Goal: Transaction & Acquisition: Subscribe to service/newsletter

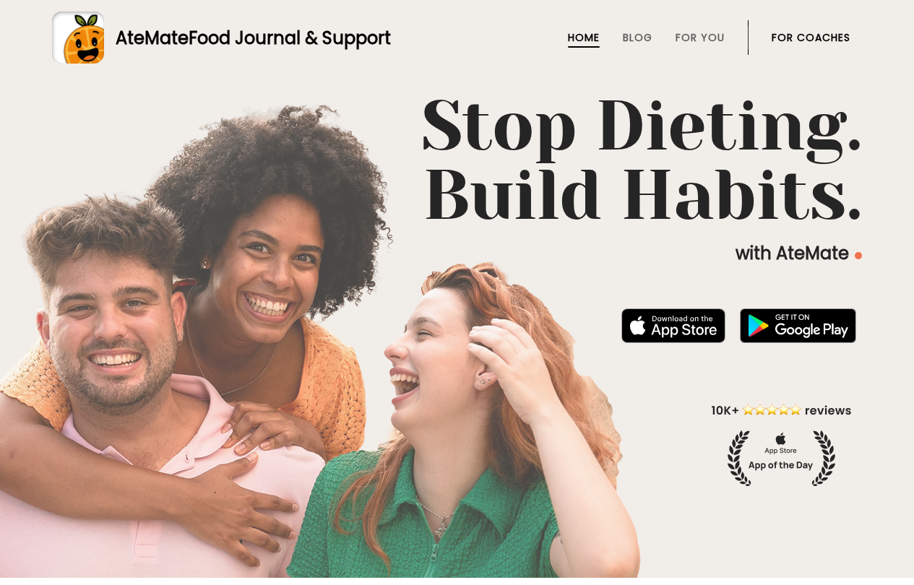
click at [823, 35] on link "For Coaches" at bounding box center [810, 38] width 79 height 12
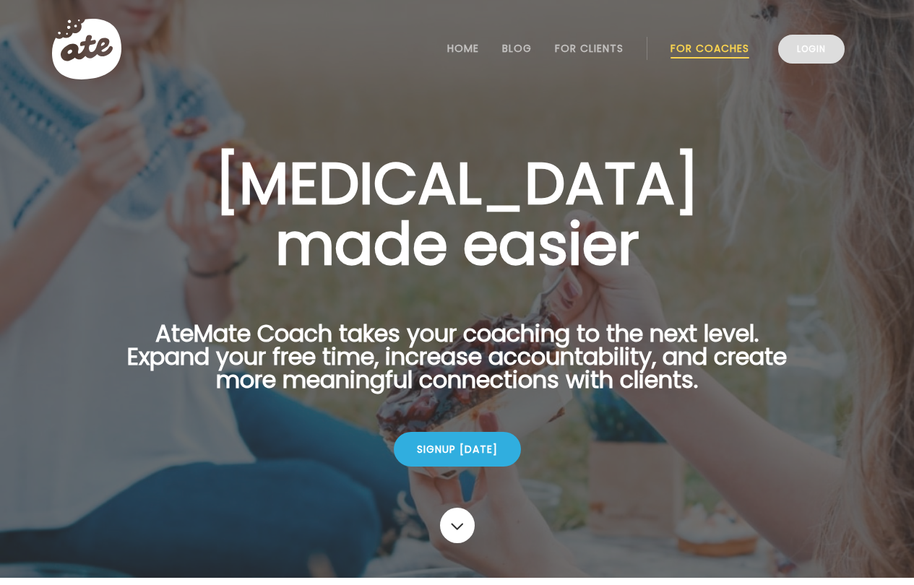
click at [819, 48] on link "Login" at bounding box center [811, 49] width 66 height 29
click at [817, 48] on link "Login" at bounding box center [811, 49] width 66 height 29
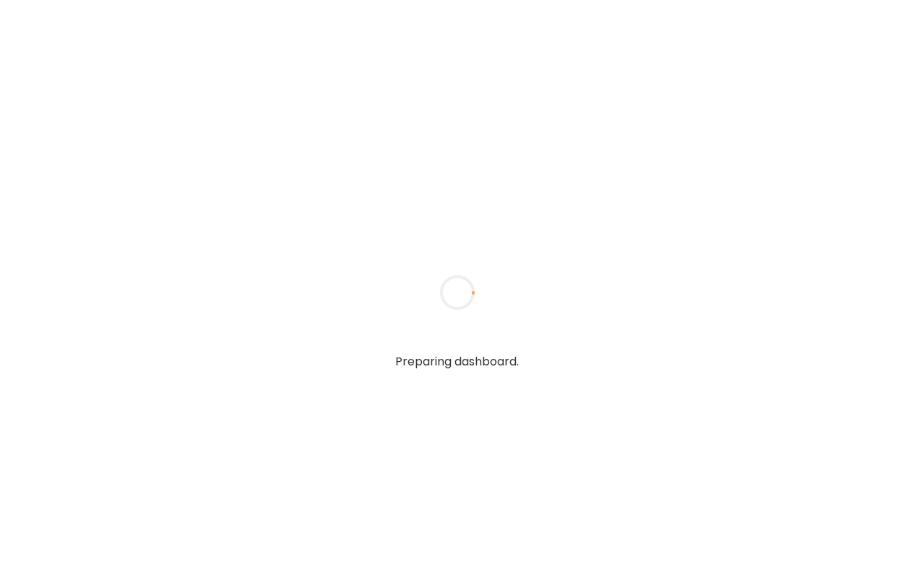
type input "******"
type input "**********"
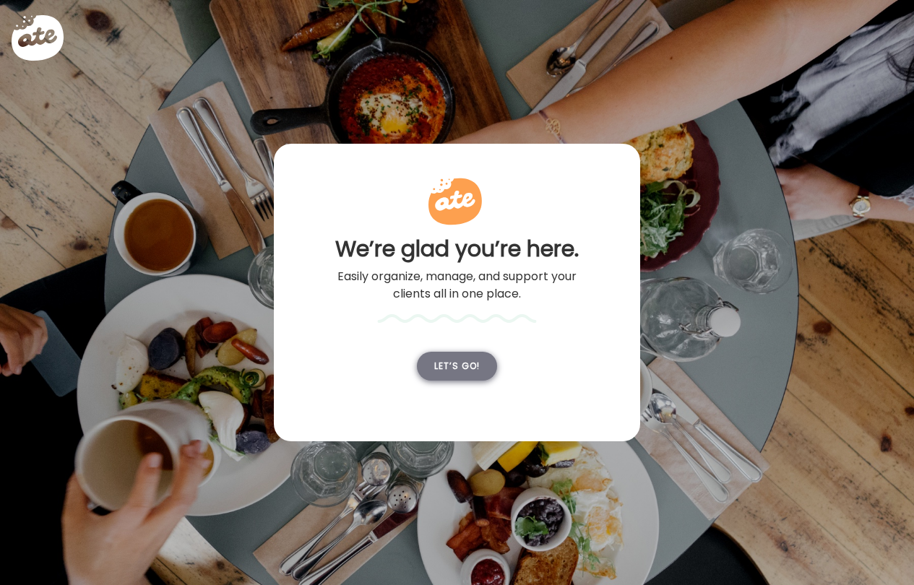
click at [444, 381] on div "Let’s go!" at bounding box center [457, 366] width 80 height 29
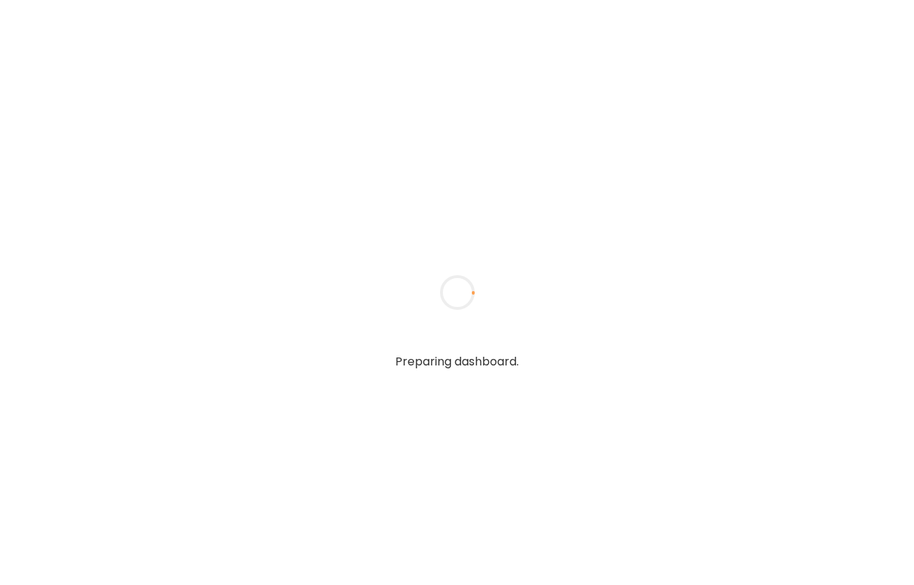
type input "******"
type input "**********"
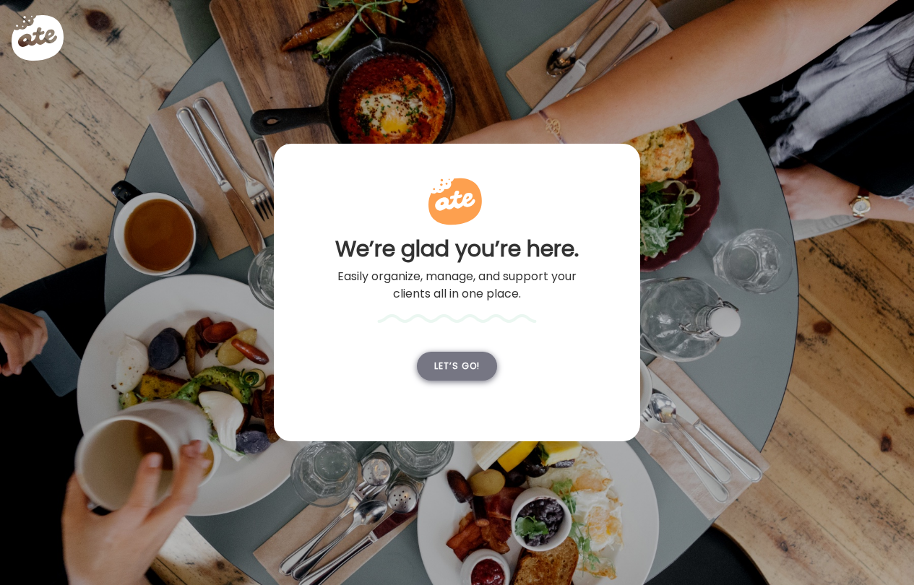
click at [452, 381] on div "Let’s go!" at bounding box center [457, 366] width 80 height 29
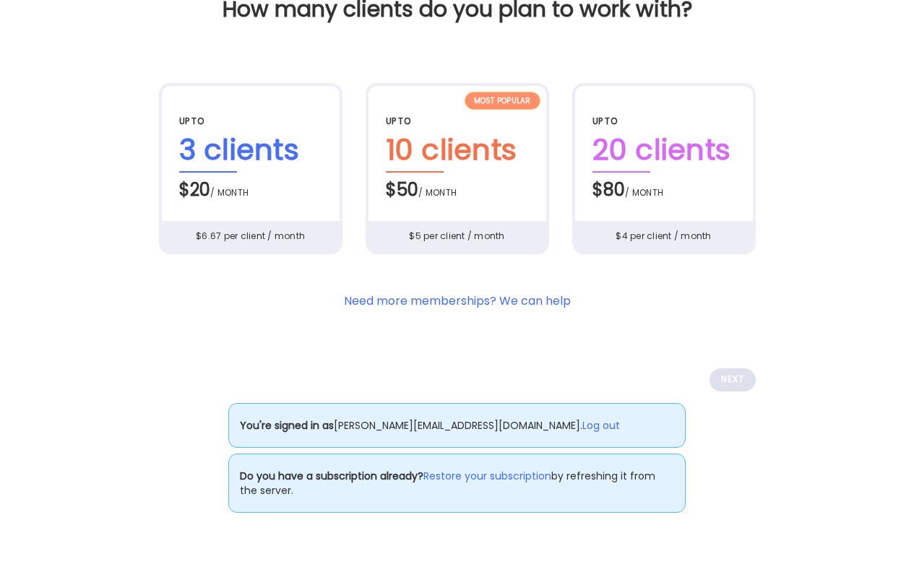
scroll to position [87, 0]
click at [485, 484] on link "Restore your subscription" at bounding box center [487, 476] width 128 height 15
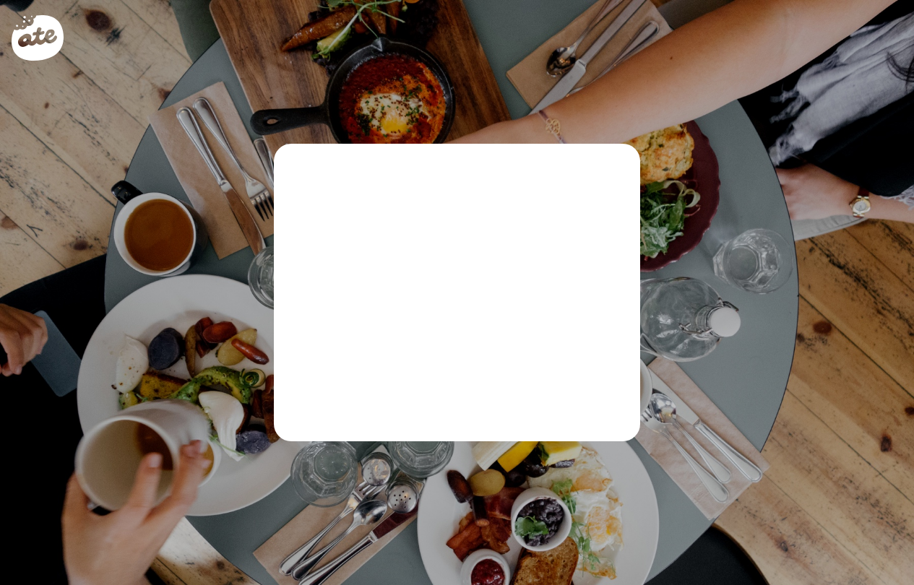
click at [535, 248] on div "Ate Coach Dashboard We’re glad you’re here. Easily organize, manage, and suppor…" at bounding box center [457, 280] width 366 height 272
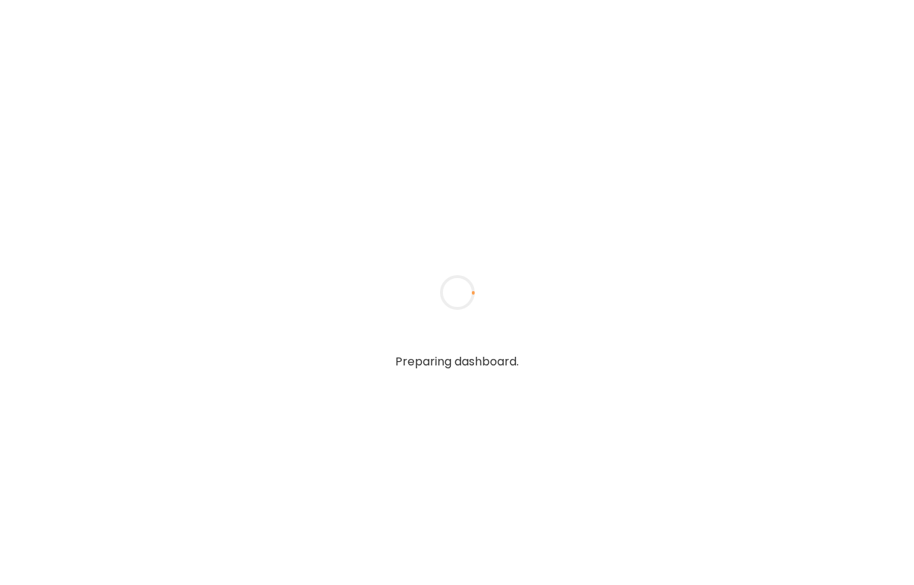
type input "******"
type input "**********"
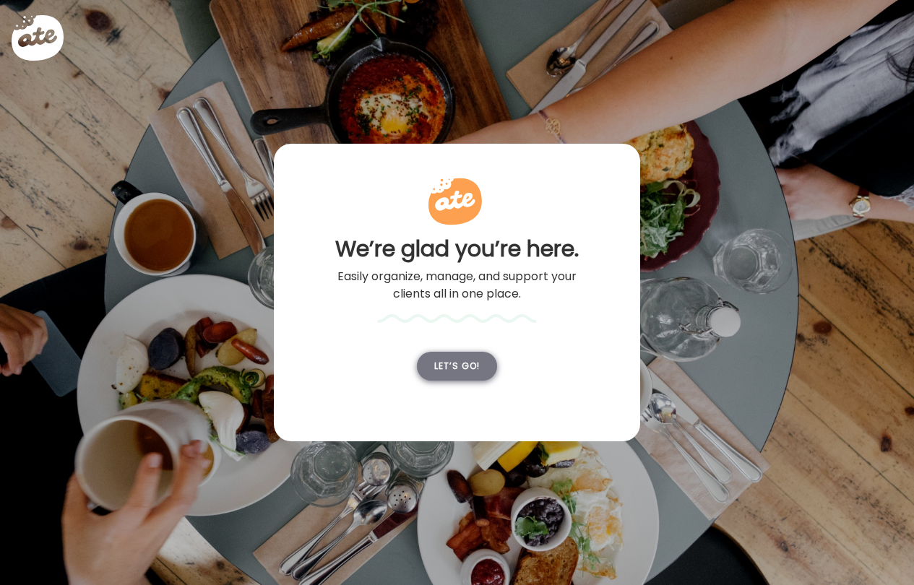
click at [464, 381] on div "Let’s go!" at bounding box center [457, 366] width 80 height 29
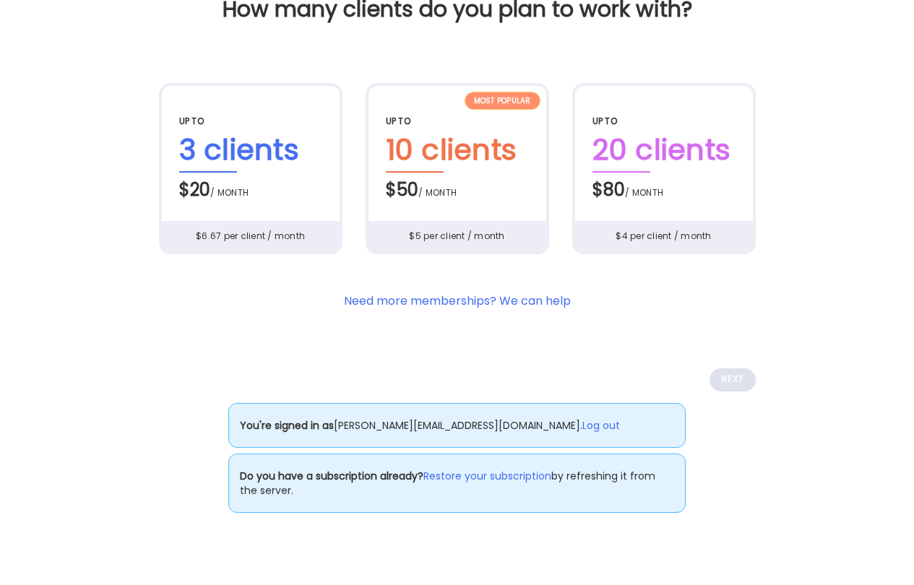
scroll to position [87, 0]
click at [488, 484] on link "Restore your subscription" at bounding box center [487, 476] width 128 height 15
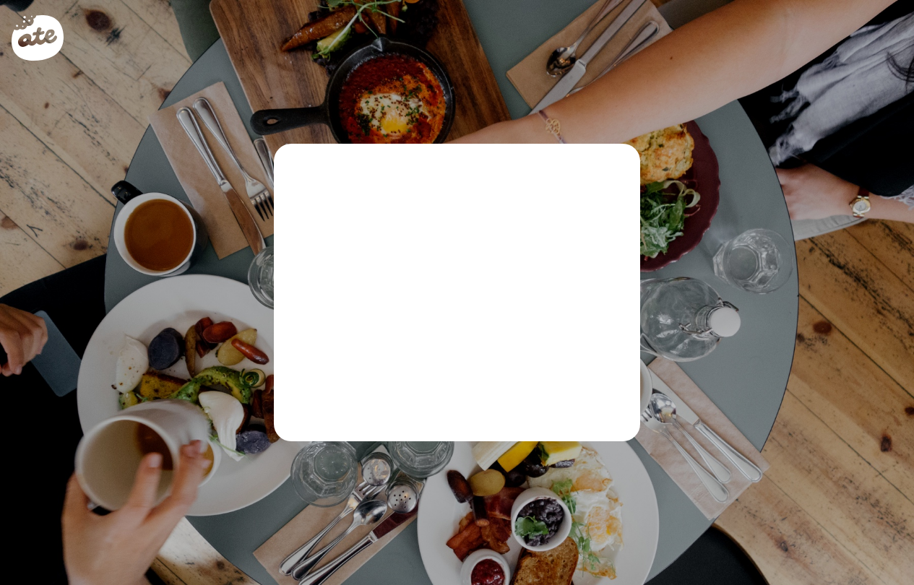
scroll to position [0, 0]
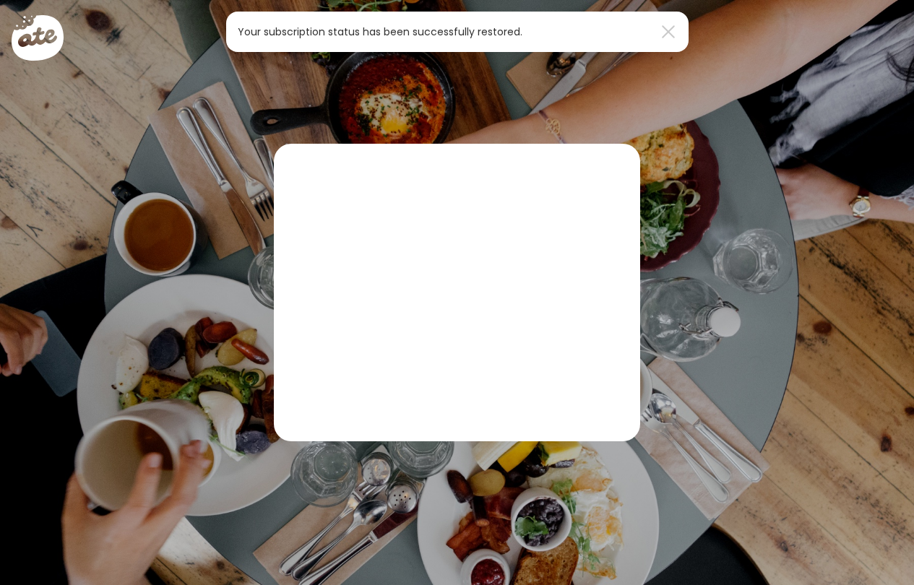
click at [49, 34] on div at bounding box center [49, 49] width 75 height 75
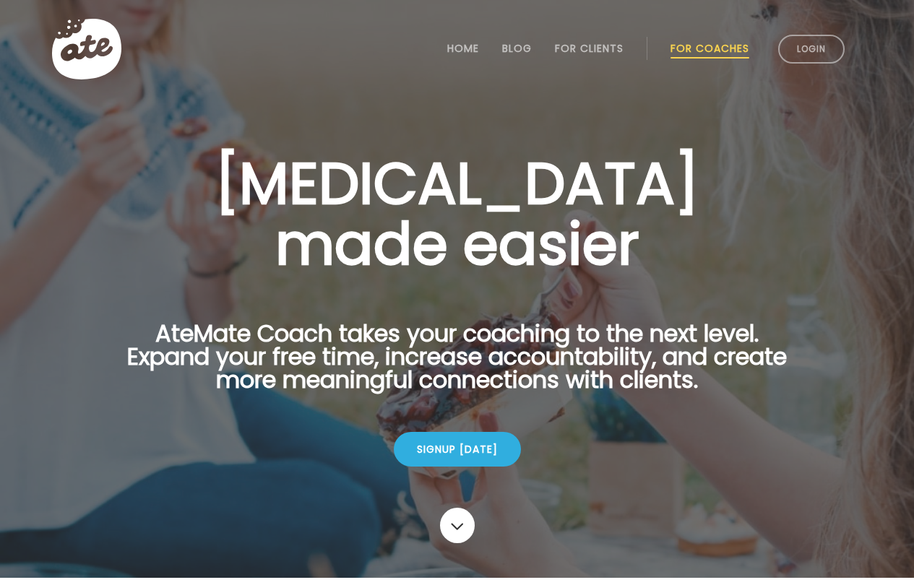
click at [89, 68] on icon at bounding box center [86, 49] width 69 height 61
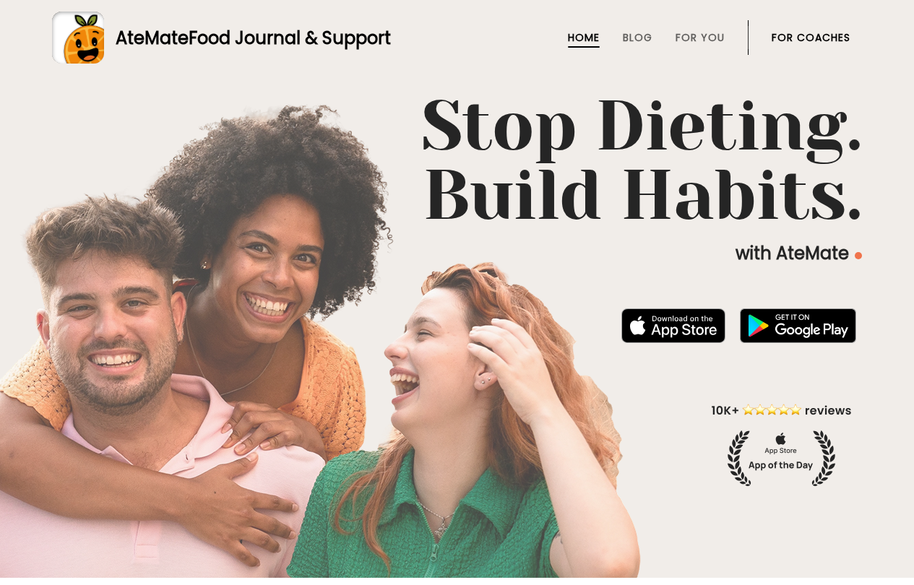
click at [800, 36] on link "For Coaches" at bounding box center [810, 38] width 79 height 12
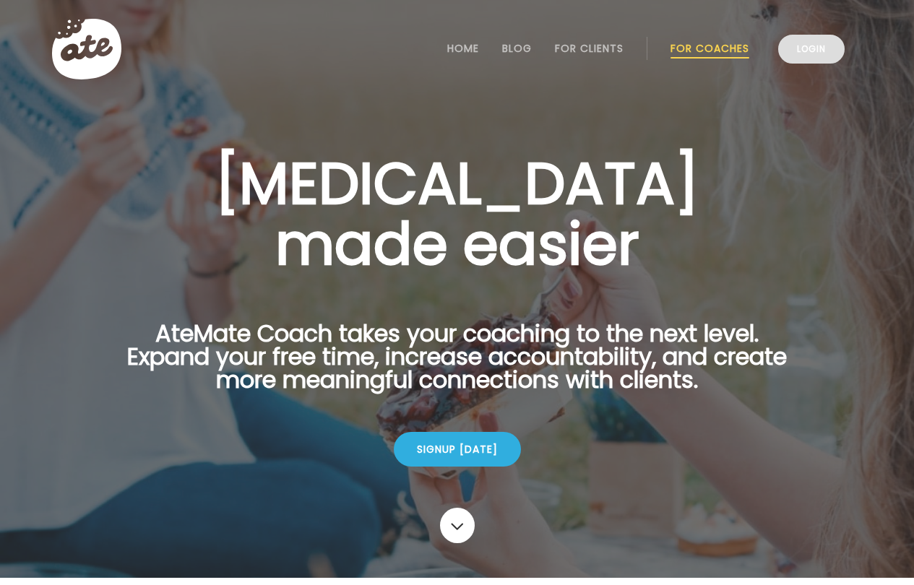
click at [821, 53] on link "Login" at bounding box center [811, 49] width 66 height 29
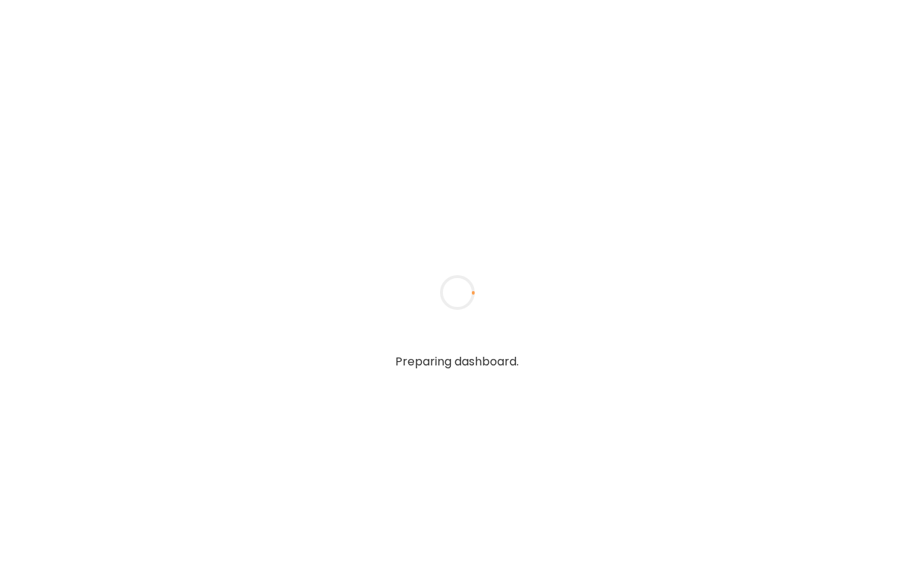
type input "******"
type input "**********"
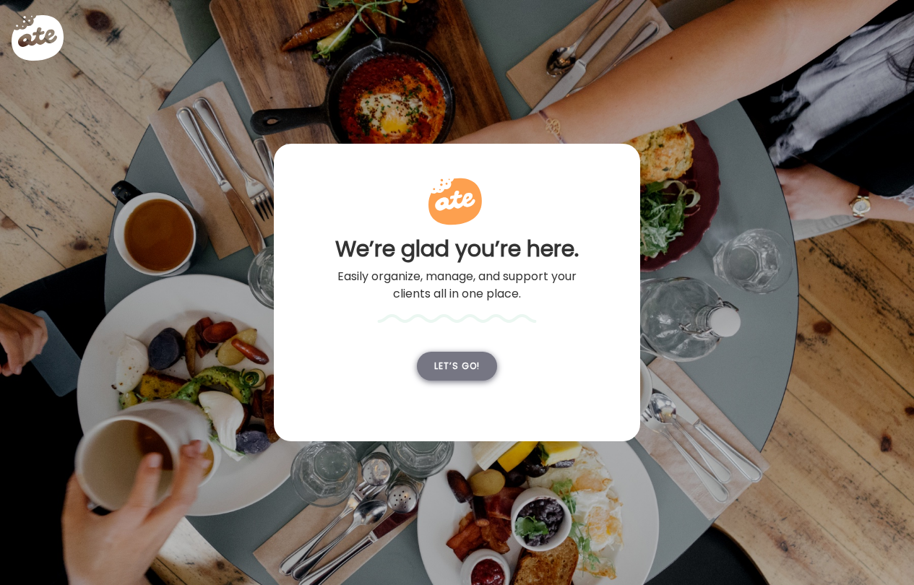
click at [460, 381] on div "Let’s go!" at bounding box center [457, 366] width 80 height 29
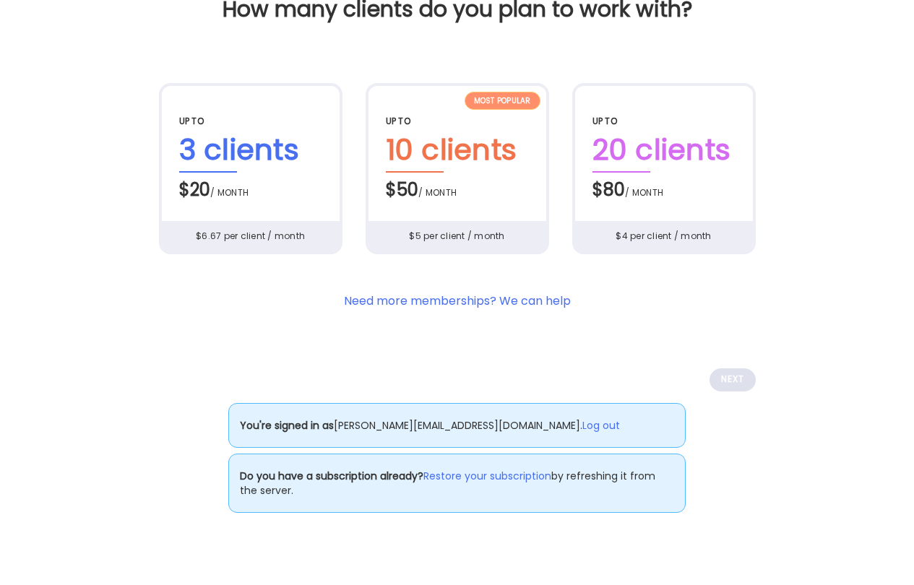
scroll to position [87, 0]
click at [494, 484] on link "Restore your subscription" at bounding box center [487, 476] width 128 height 15
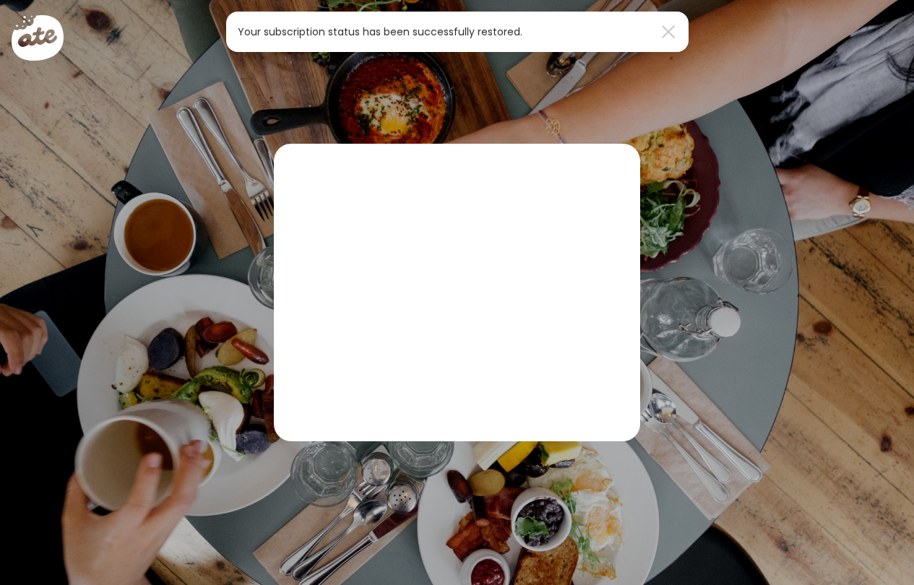
scroll to position [0, 0]
click at [541, 324] on div "Ate Coach Dashboard We’re glad you’re here. Easily organize, manage, and suppor…" at bounding box center [457, 280] width 366 height 272
click at [482, 316] on div "Ate Coach Dashboard We’re glad you’re here. Easily organize, manage, and suppor…" at bounding box center [457, 280] width 366 height 272
click at [400, 183] on div "Ate Coach Dashboard We’re glad you’re here. Easily organize, manage, and suppor…" at bounding box center [457, 280] width 366 height 272
click at [380, 205] on div "Ate Coach Dashboard We’re glad you’re here. Easily organize, manage, and suppor…" at bounding box center [457, 280] width 366 height 272
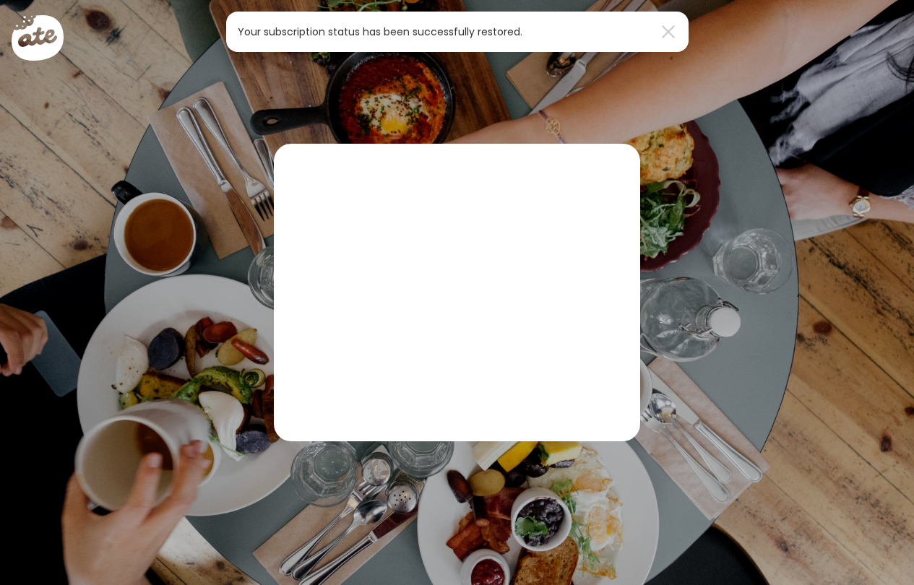
click at [446, 230] on div "Ate Coach Dashboard We’re glad you’re here. Easily organize, manage, and suppor…" at bounding box center [457, 280] width 366 height 272
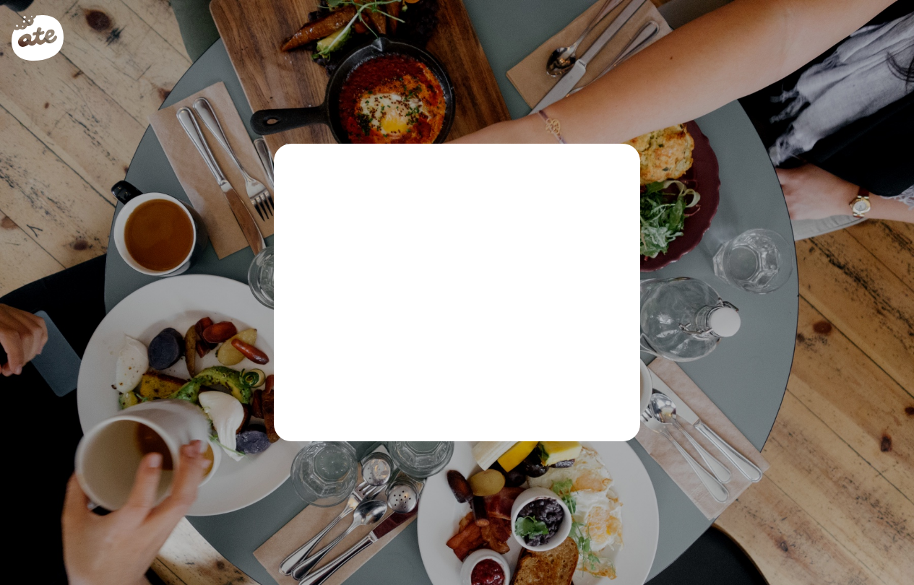
drag, startPoint x: 446, startPoint y: 230, endPoint x: 496, endPoint y: 43, distance: 192.9
click at [496, 43] on div "Ate Coach Dashboard Wahoo! It’s official Take a moment to set up your Coach Pro…" at bounding box center [457, 292] width 914 height 585
click at [559, 226] on div "Ate Coach Dashboard We’re glad you’re here. Easily organize, manage, and suppor…" at bounding box center [457, 280] width 366 height 272
drag, startPoint x: 402, startPoint y: 247, endPoint x: 384, endPoint y: 386, distance: 140.6
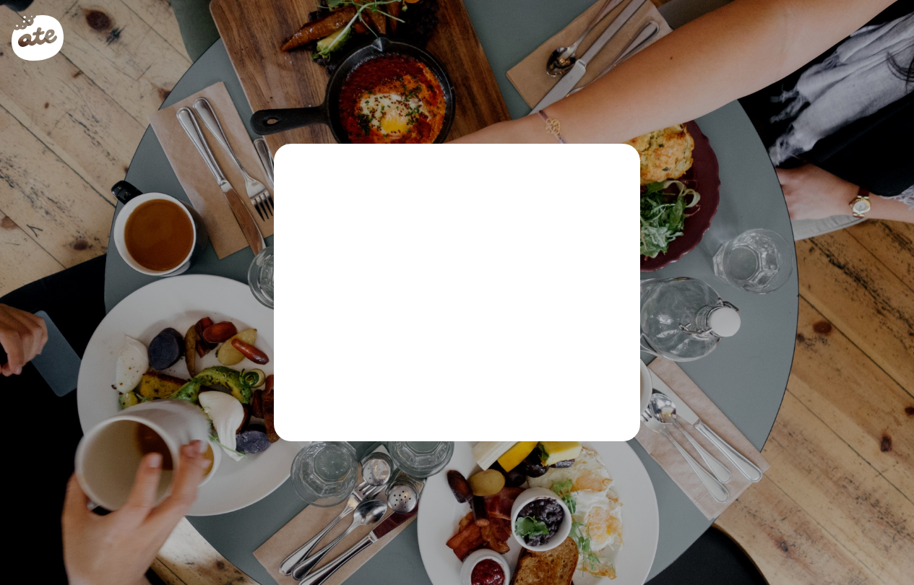
click at [384, 386] on div "Ate Coach Dashboard We’re glad you’re here. Easily organize, manage, and suppor…" at bounding box center [457, 280] width 366 height 272
drag, startPoint x: 306, startPoint y: 223, endPoint x: 504, endPoint y: 431, distance: 286.6
click at [504, 415] on div "Ate Coach Dashboard We’re glad you’re here. Easily organize, manage, and suppor…" at bounding box center [457, 280] width 366 height 272
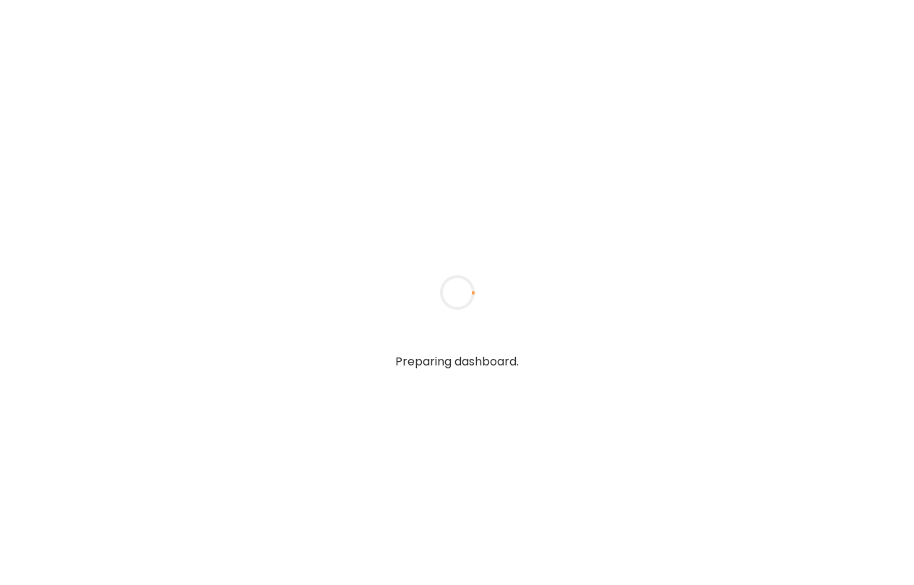
type input "******"
type input "**********"
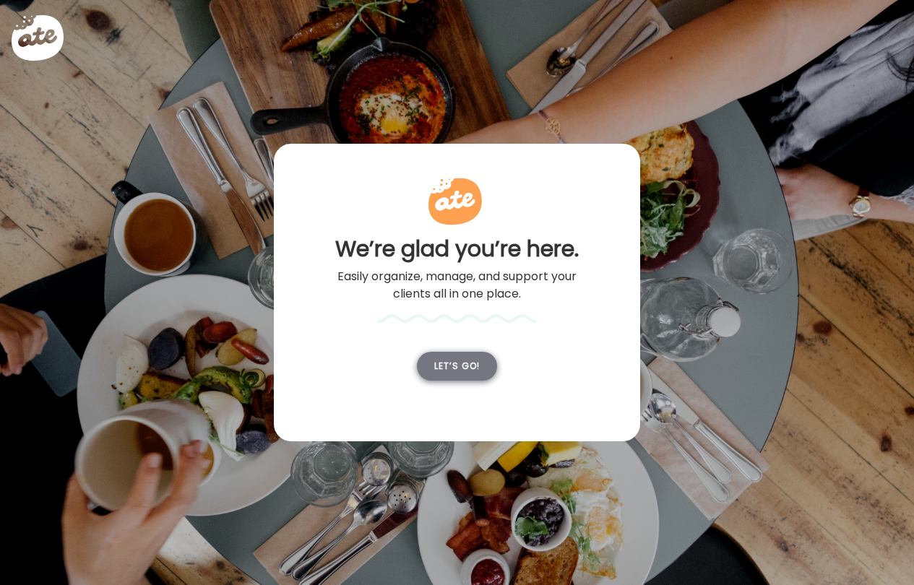
click at [464, 381] on div "Let’s go!" at bounding box center [457, 366] width 80 height 29
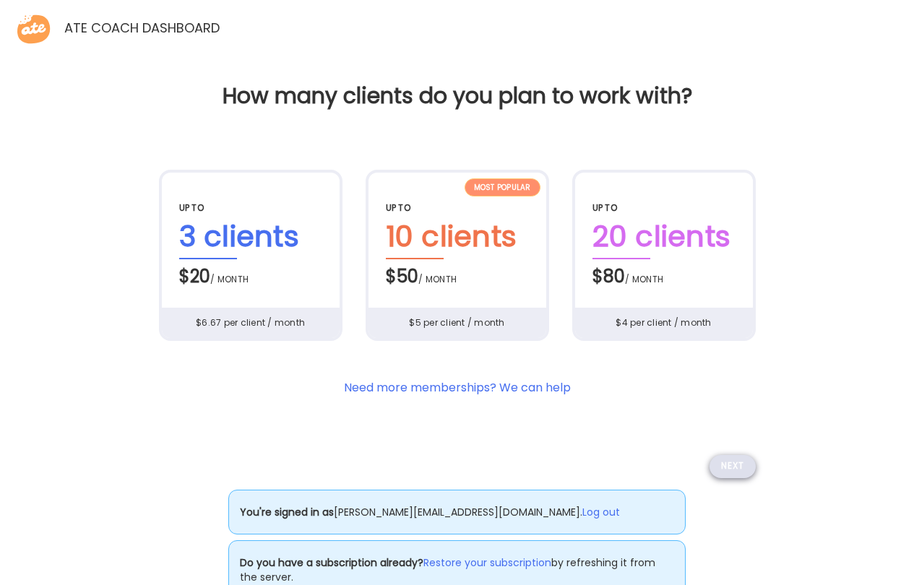
click at [727, 478] on div "Next" at bounding box center [732, 466] width 46 height 23
click at [730, 478] on div "Next" at bounding box center [732, 466] width 46 height 23
click at [285, 259] on div "3 clients" at bounding box center [250, 237] width 143 height 45
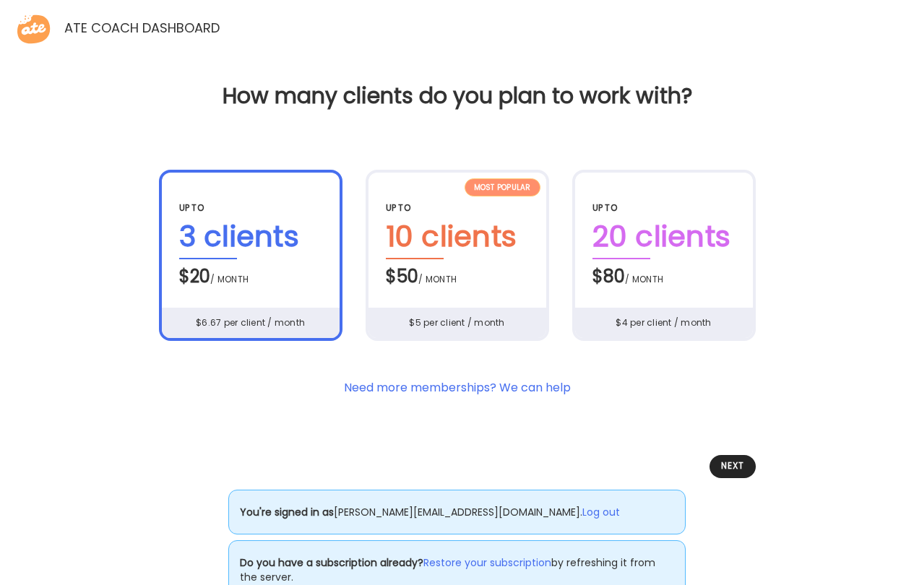
click at [256, 290] on div "$20 / month" at bounding box center [250, 274] width 143 height 30
click at [737, 478] on div "Next" at bounding box center [732, 466] width 46 height 23
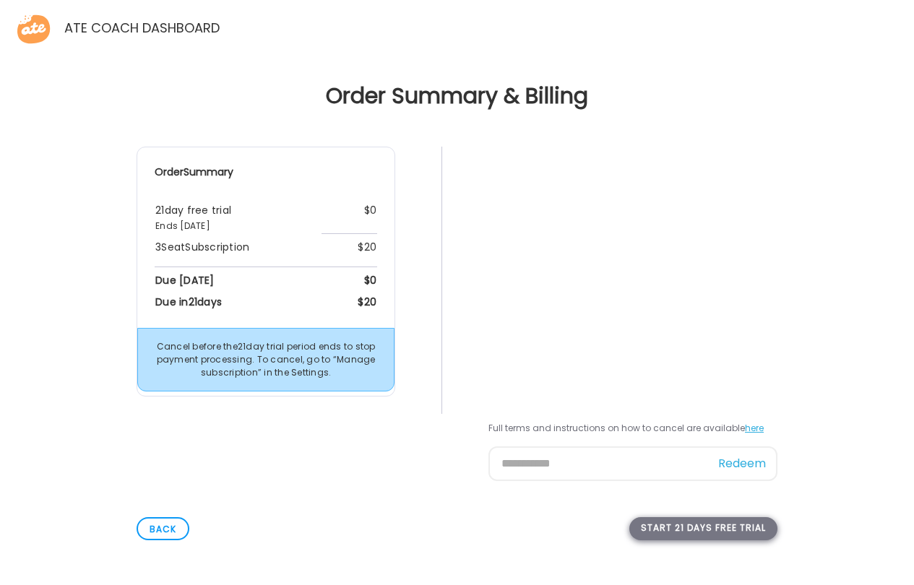
click at [677, 534] on div "Start 21 days free trial" at bounding box center [703, 528] width 148 height 23
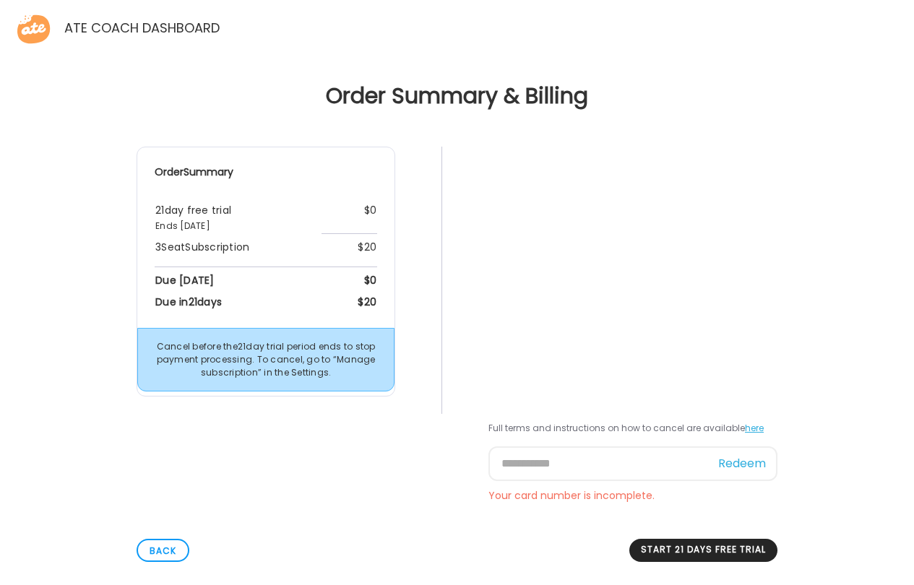
click at [437, 506] on div "Order Summary 21 day free trial Ends [DATE] $0 3 Seat Subscription $20 Due [DAT…" at bounding box center [457, 328] width 891 height 363
click at [687, 551] on div "Start 21 days free trial" at bounding box center [703, 550] width 148 height 23
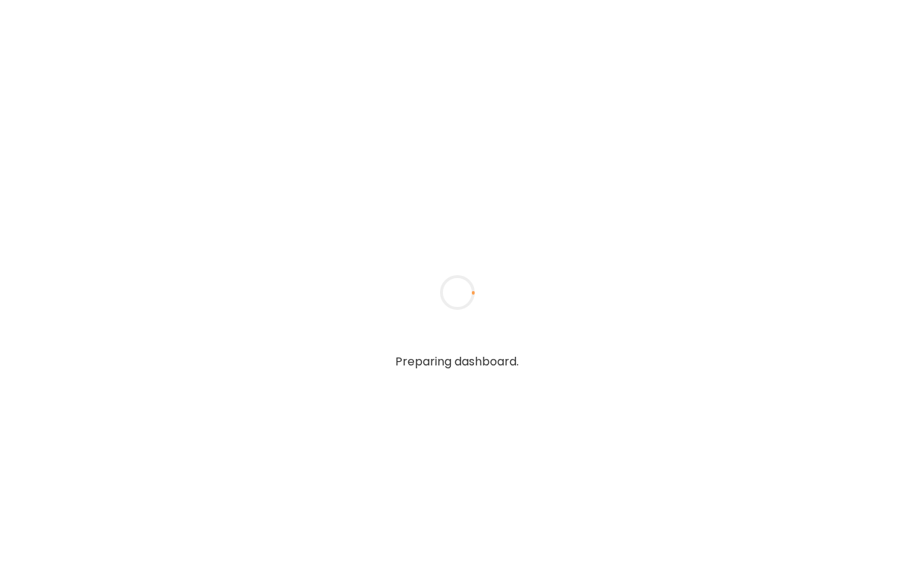
type input "******"
type input "**********"
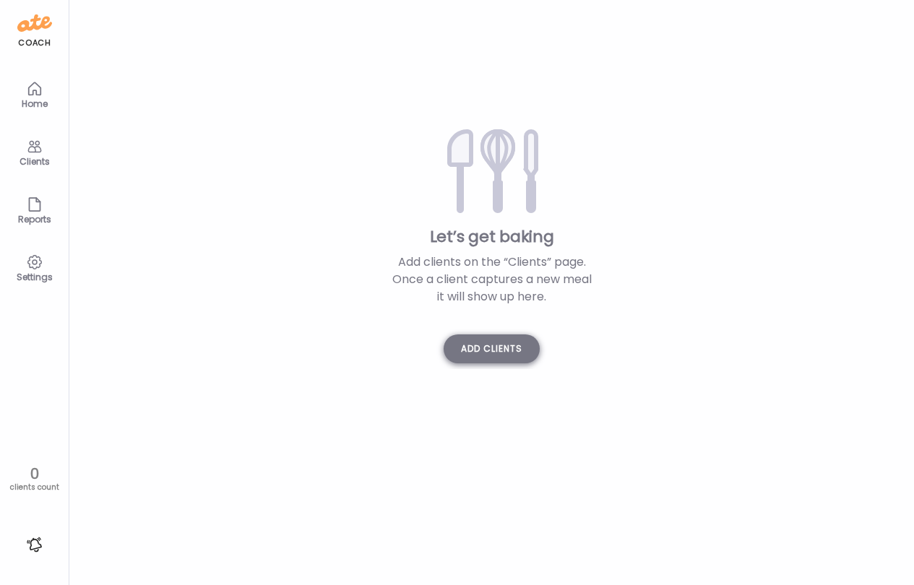
click at [513, 355] on div "Add clients" at bounding box center [492, 348] width 96 height 29
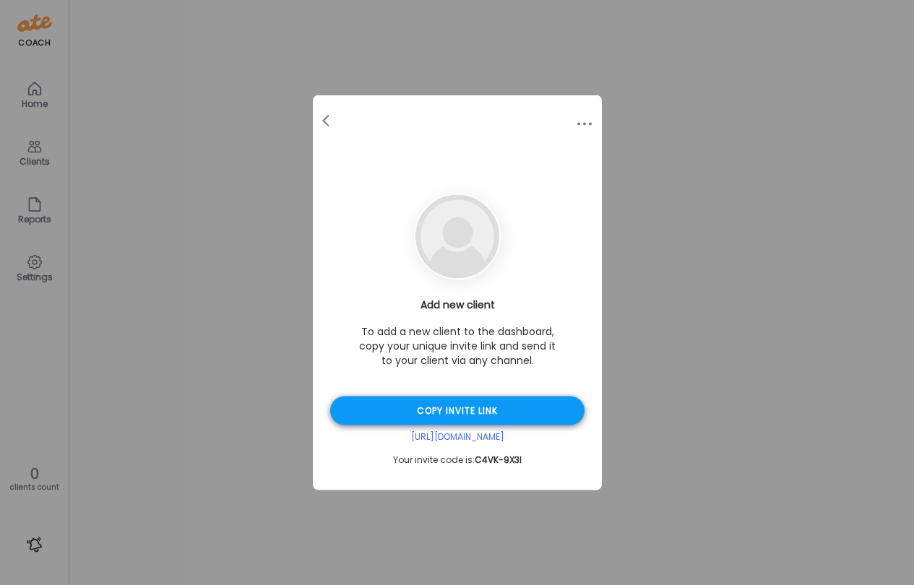
click at [473, 413] on div "Copy invite link" at bounding box center [457, 411] width 254 height 29
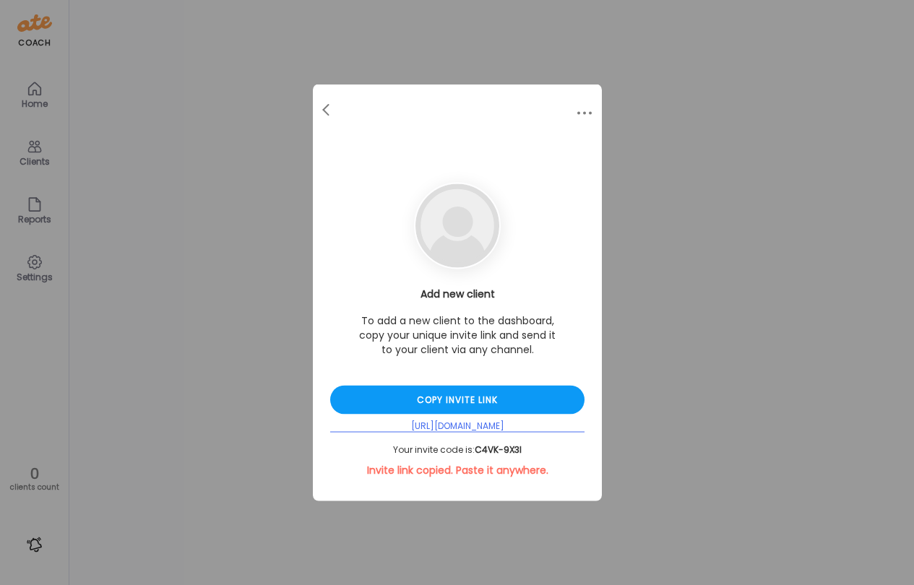
click at [461, 425] on div "[URL][DOMAIN_NAME]" at bounding box center [457, 426] width 254 height 12
click at [329, 106] on div at bounding box center [327, 110] width 29 height 29
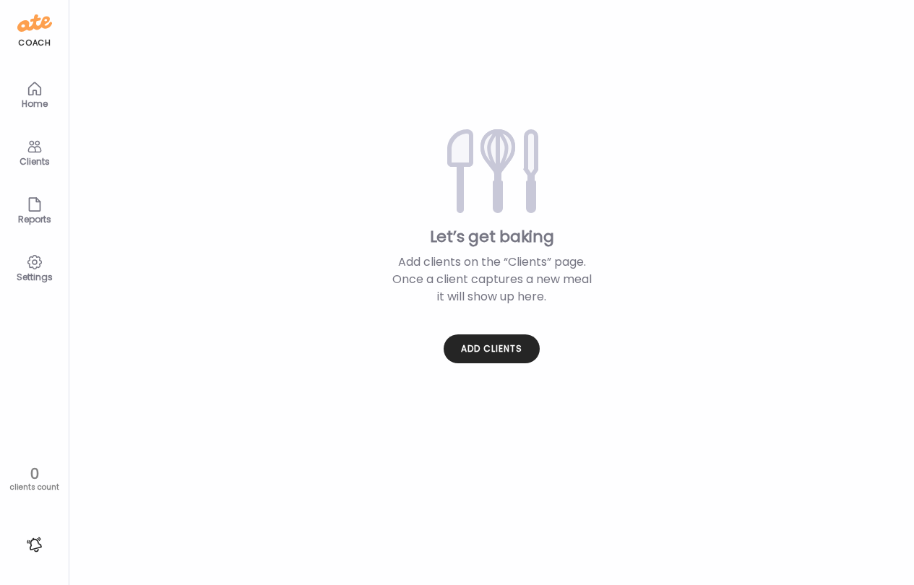
click at [40, 269] on icon at bounding box center [34, 262] width 17 height 17
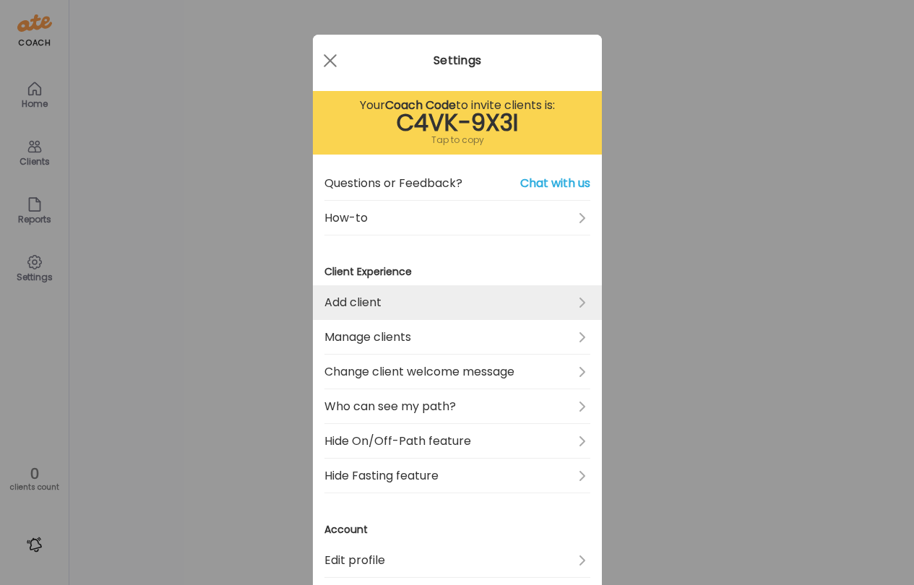
click at [417, 304] on link "Add client" at bounding box center [457, 302] width 266 height 35
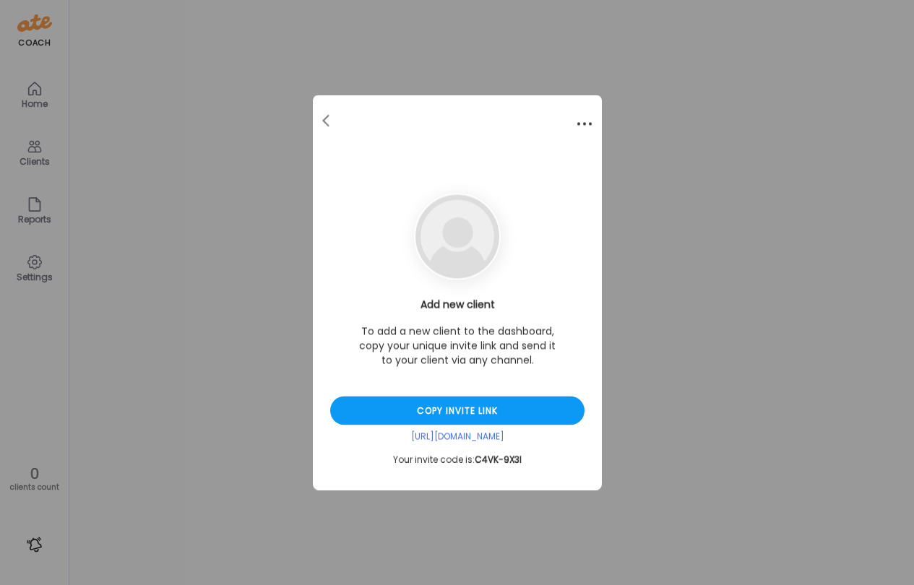
click at [579, 122] on div at bounding box center [584, 124] width 29 height 29
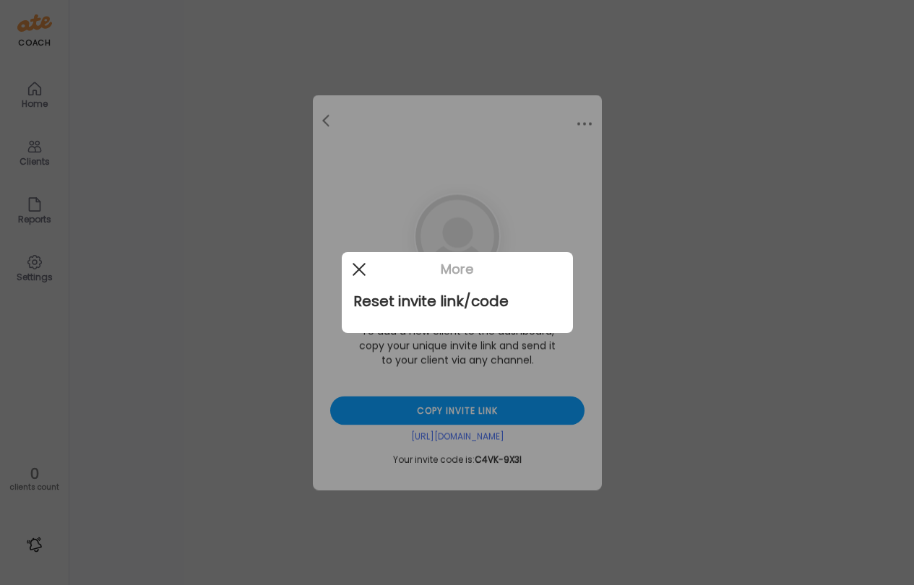
click at [358, 274] on div at bounding box center [359, 269] width 29 height 29
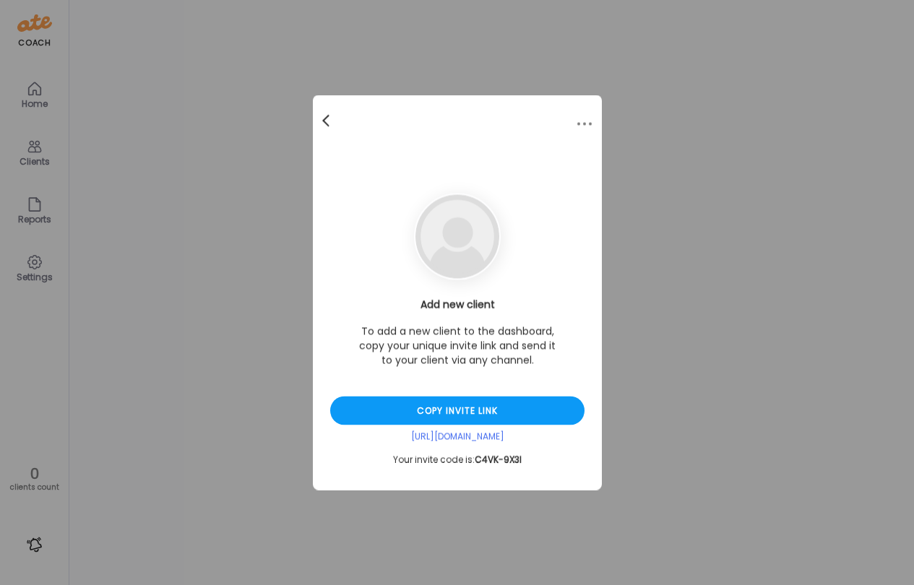
click at [324, 115] on div at bounding box center [327, 121] width 29 height 29
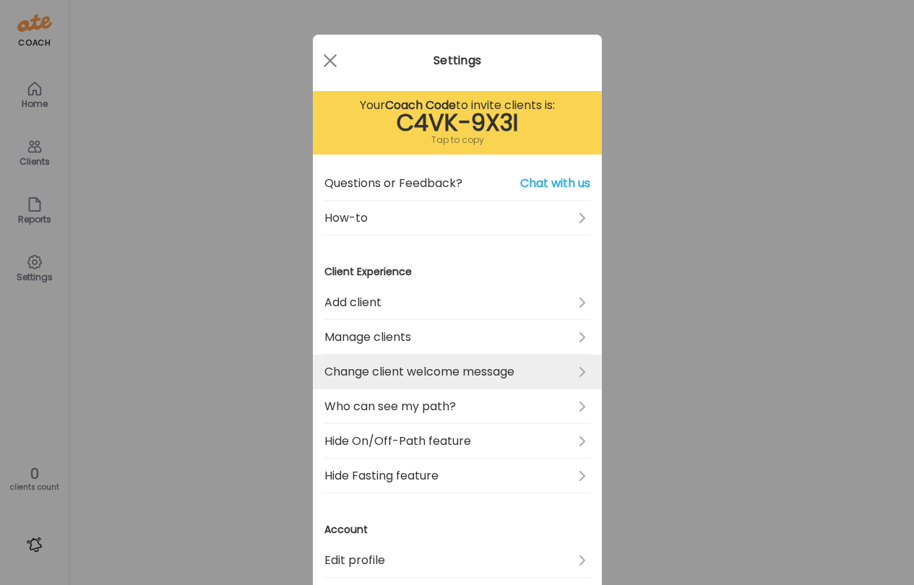
click at [422, 374] on link "Change client welcome message" at bounding box center [457, 372] width 266 height 35
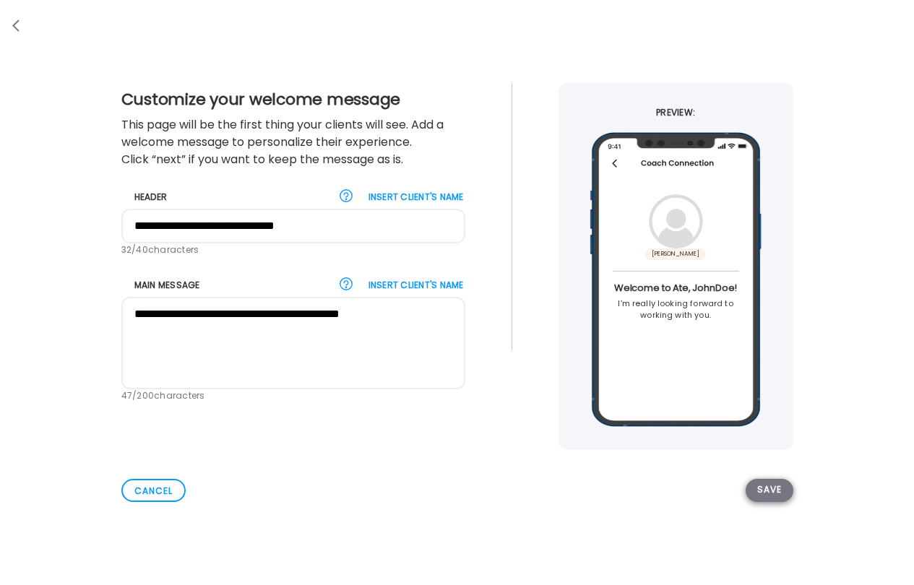
click at [772, 484] on div "Save" at bounding box center [769, 490] width 48 height 23
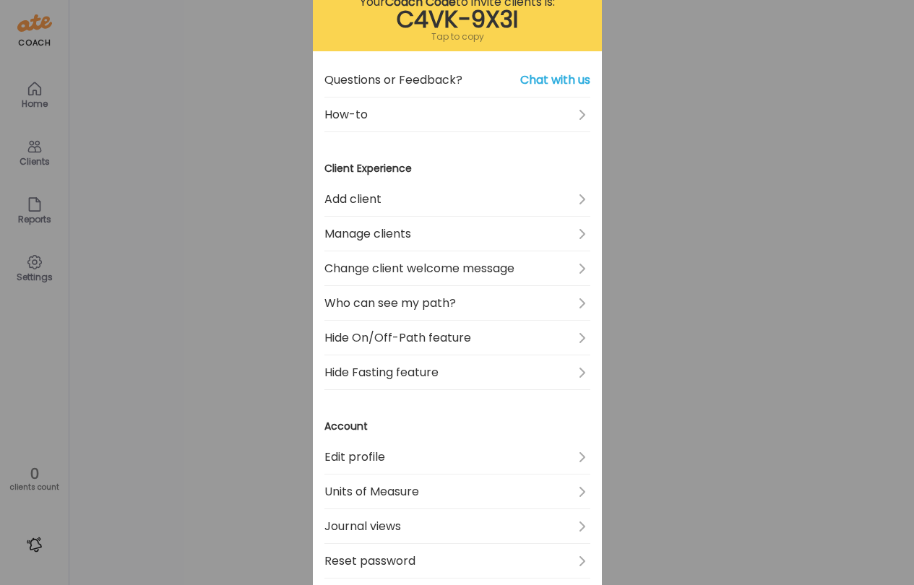
scroll to position [121, 0]
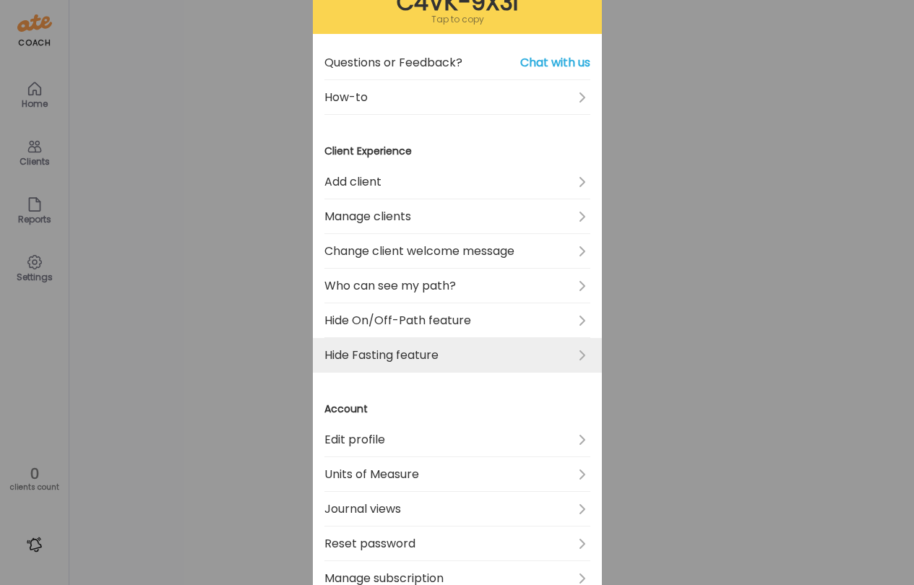
click at [438, 353] on link "Hide Fasting feature" at bounding box center [457, 355] width 266 height 35
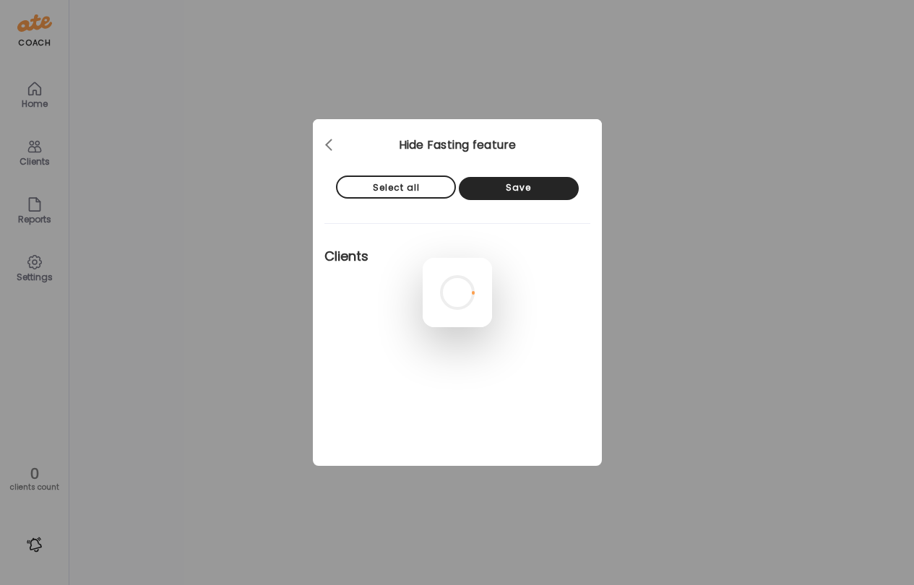
click at [423, 258] on div at bounding box center [457, 292] width 69 height 69
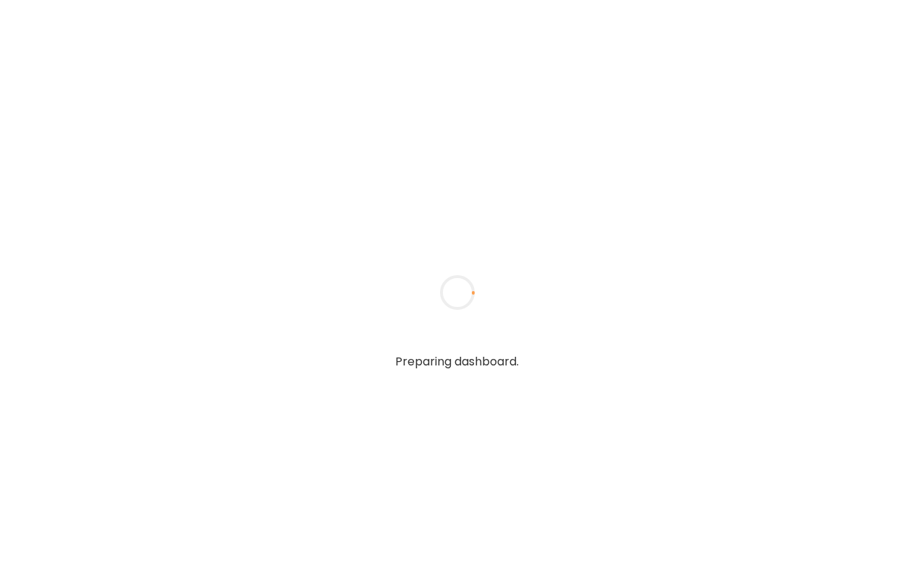
type input "******"
type input "**********"
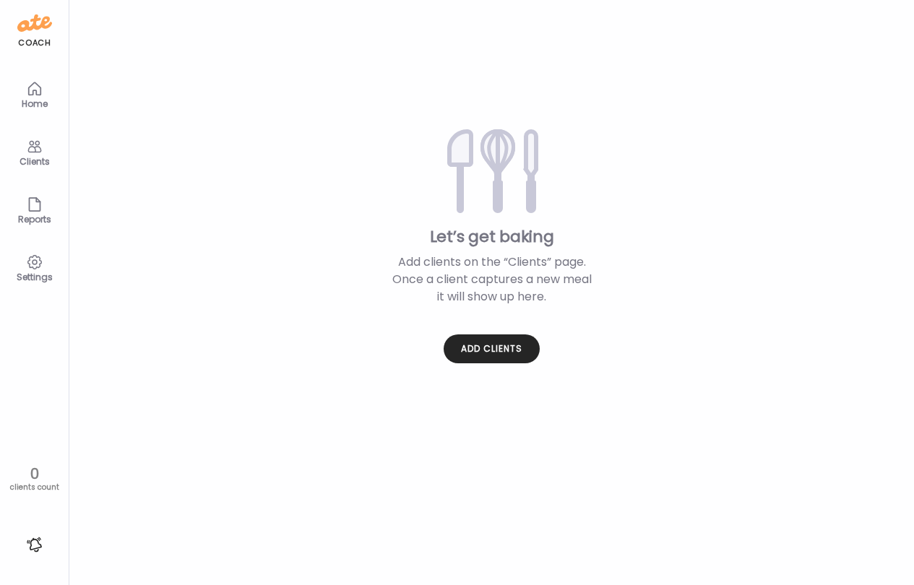
click at [44, 267] on div "Settings" at bounding box center [35, 267] width 58 height 58
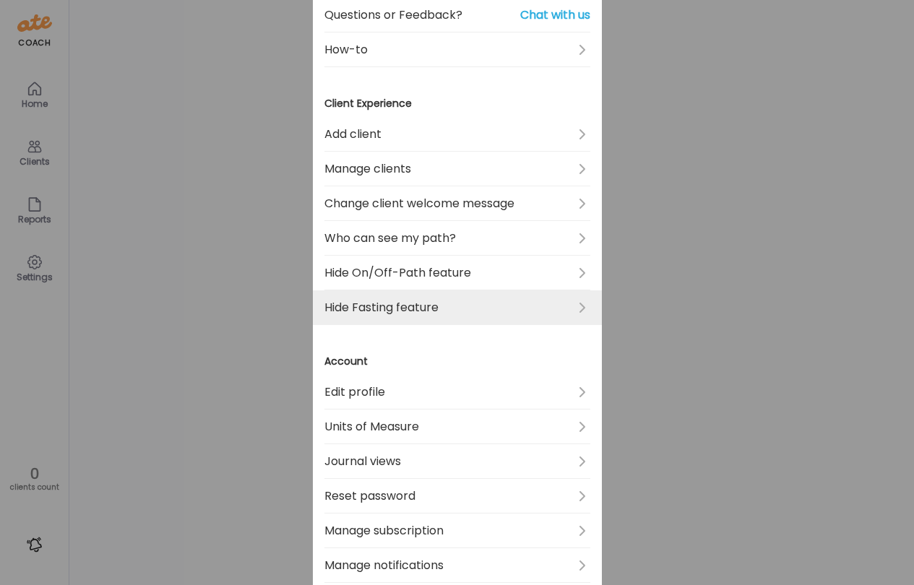
scroll to position [178, 0]
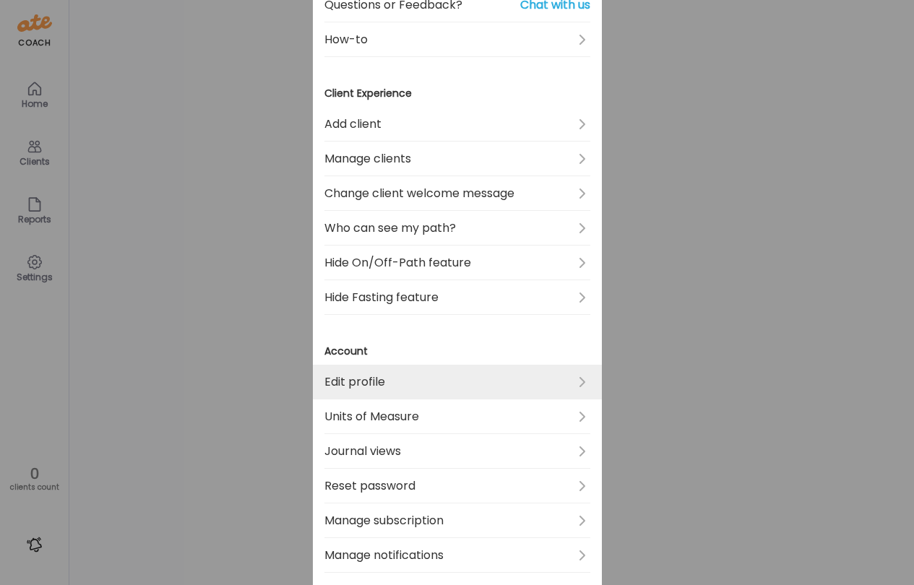
click at [367, 382] on link "Edit profile" at bounding box center [457, 382] width 266 height 35
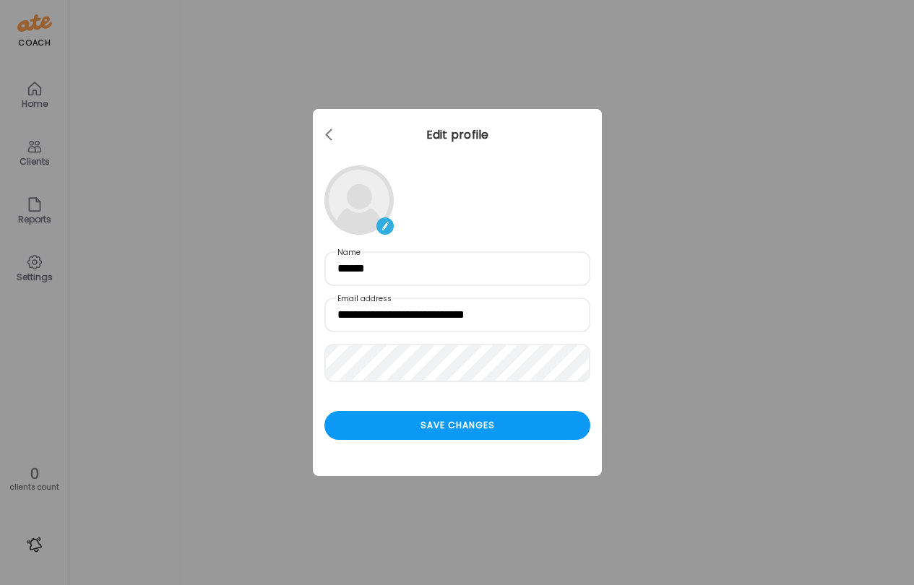
scroll to position [0, 0]
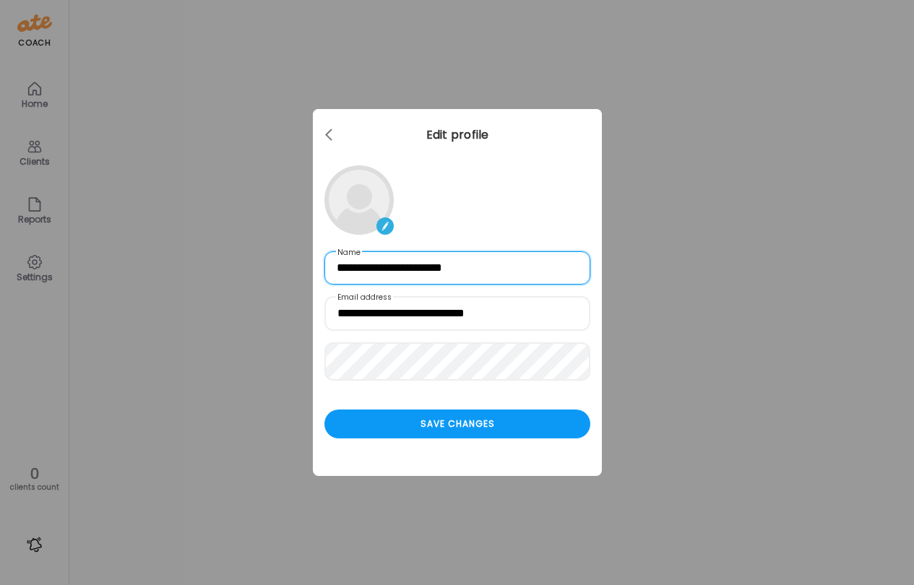
type input "**********"
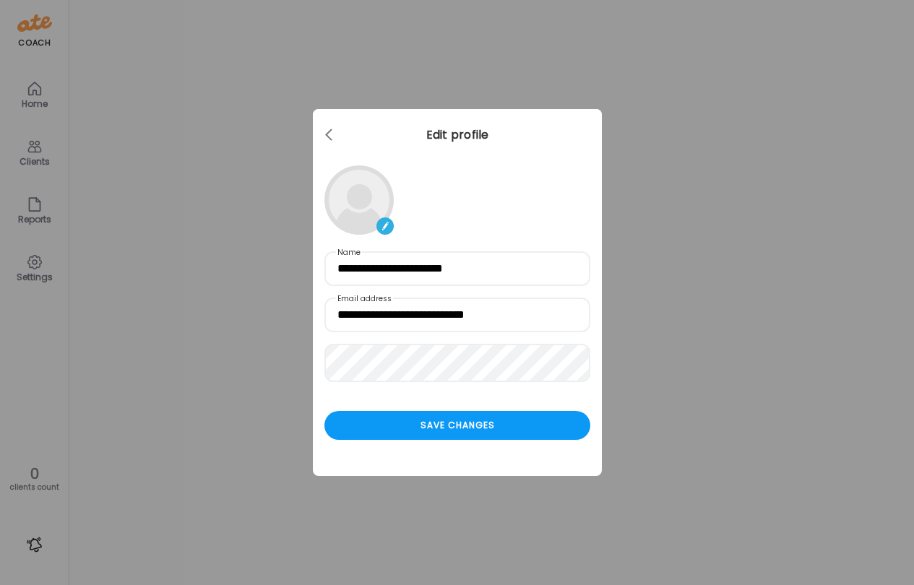
click at [253, 269] on div "Ate Coach Dashboard Wahoo! It’s official Take a moment to set up your Coach Pro…" at bounding box center [457, 292] width 914 height 585
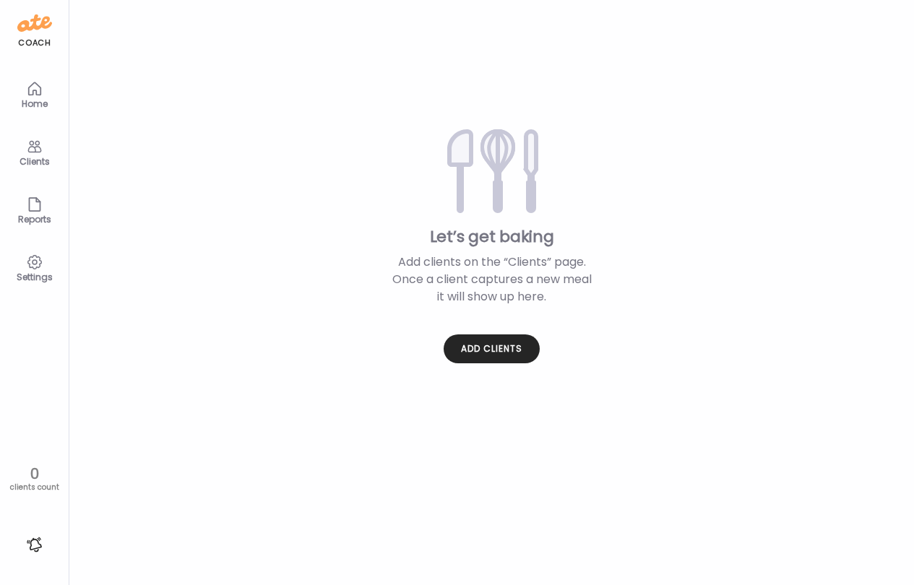
click at [29, 259] on icon at bounding box center [34, 263] width 14 height 14
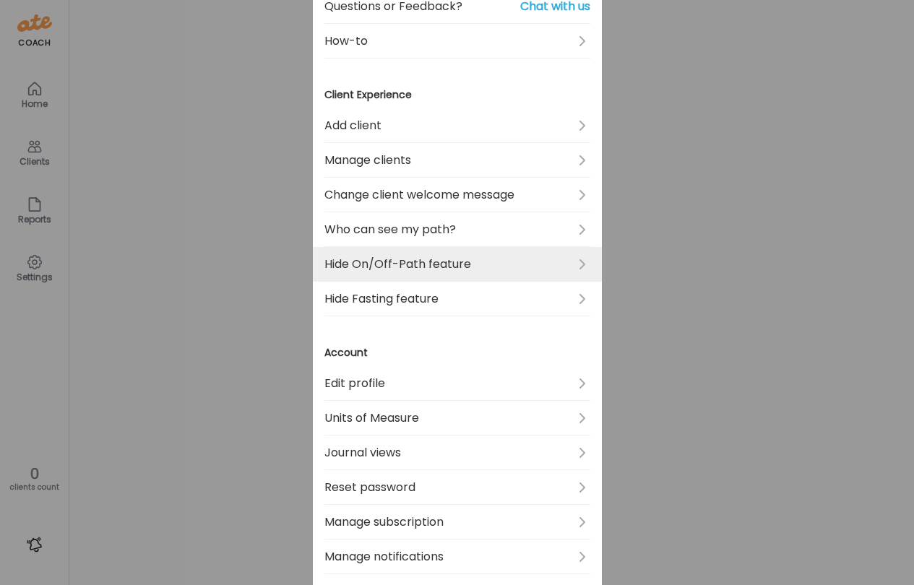
scroll to position [201, 0]
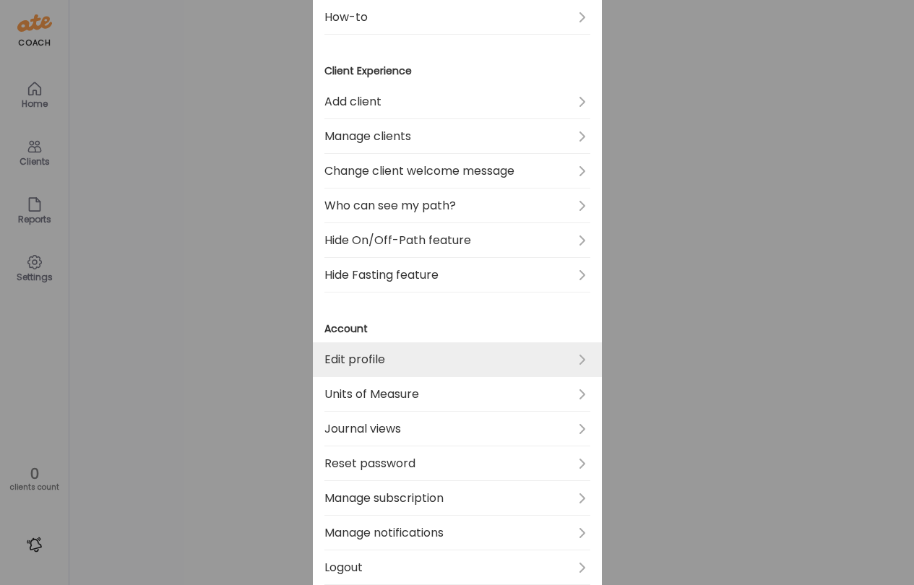
click at [388, 353] on link "Edit profile" at bounding box center [457, 359] width 266 height 35
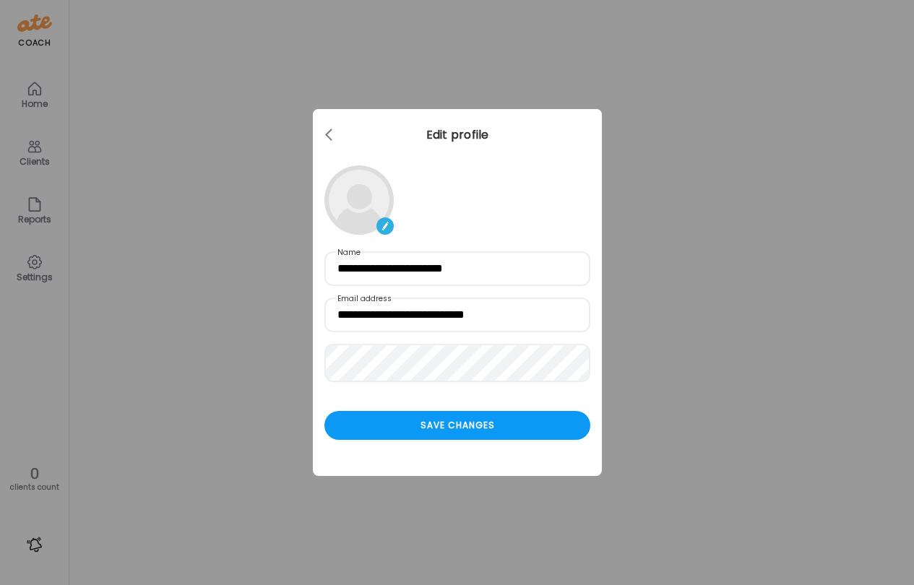
scroll to position [0, 0]
click at [444, 431] on div "Save changes" at bounding box center [457, 425] width 266 height 29
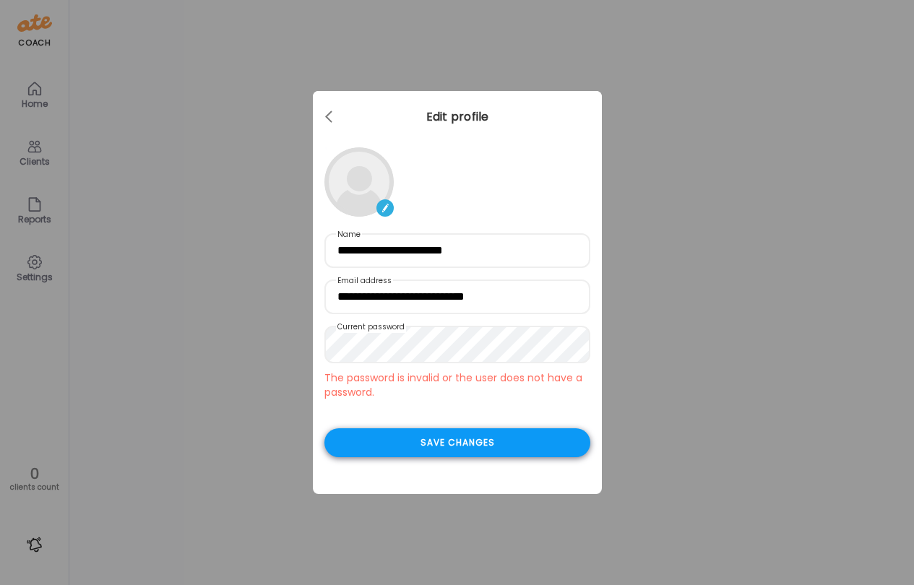
click at [420, 442] on div "Save changes" at bounding box center [457, 442] width 266 height 29
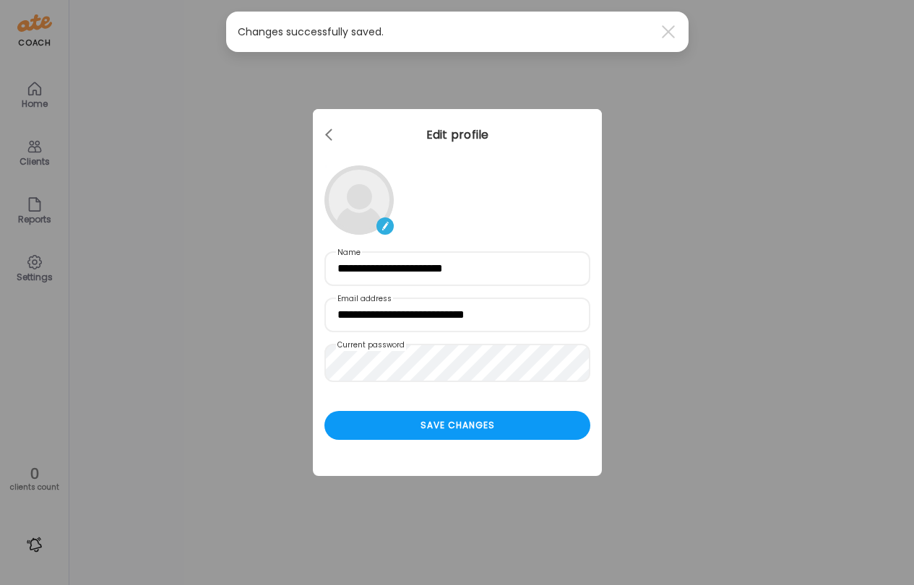
click at [156, 227] on div "Ate Coach Dashboard Wahoo! It’s official Take a moment to set up your Coach Pro…" at bounding box center [457, 292] width 914 height 585
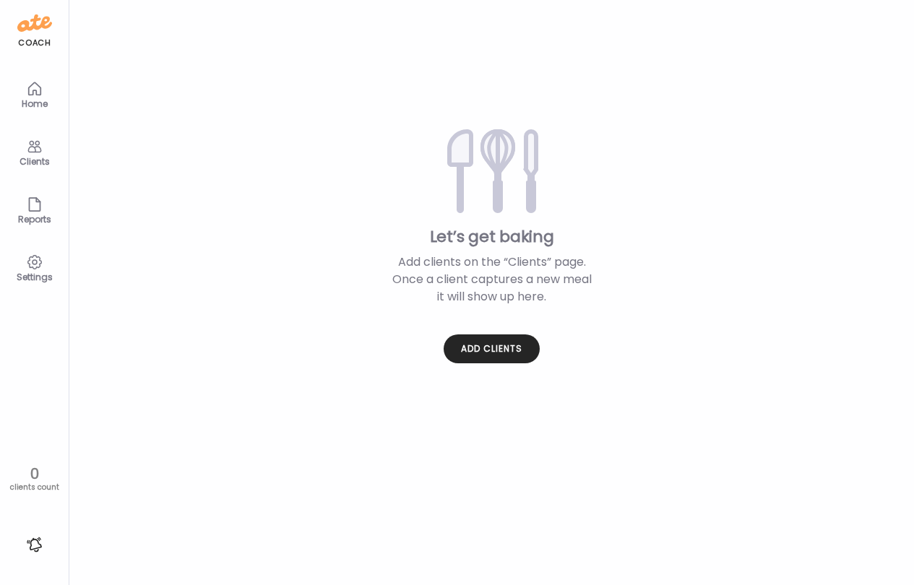
click at [43, 261] on icon at bounding box center [34, 262] width 17 height 17
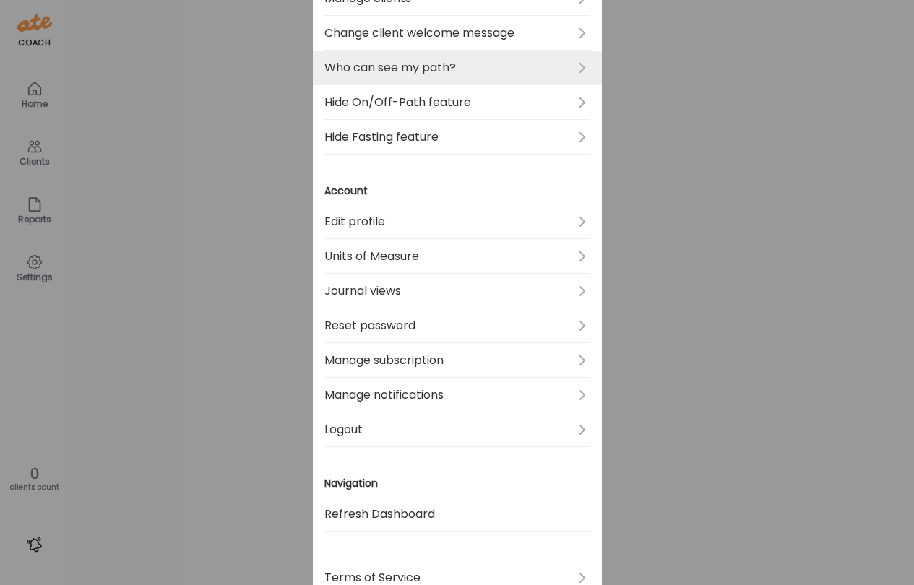
scroll to position [337, 0]
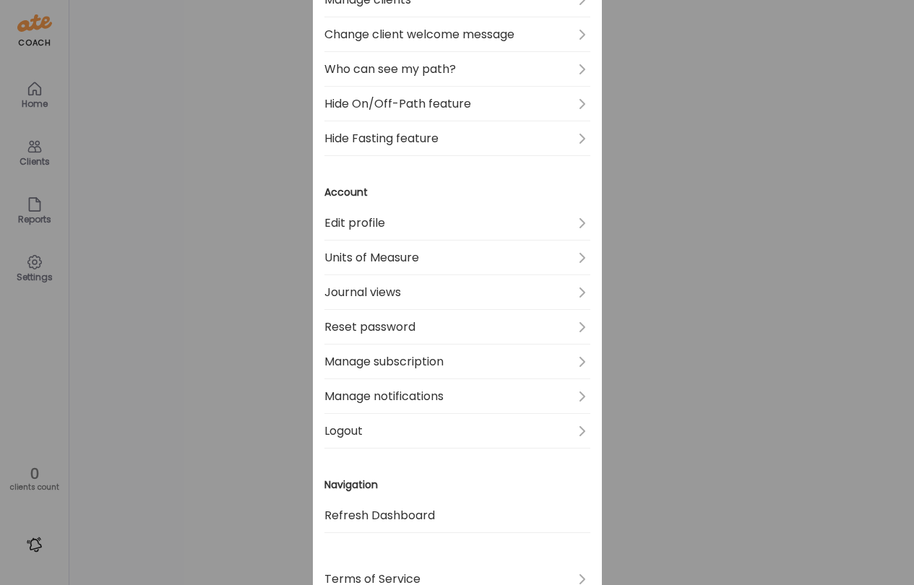
click at [183, 319] on div "Ate Coach Dashboard Wahoo! It’s official Take a moment to set up your Coach Pro…" at bounding box center [457, 292] width 914 height 585
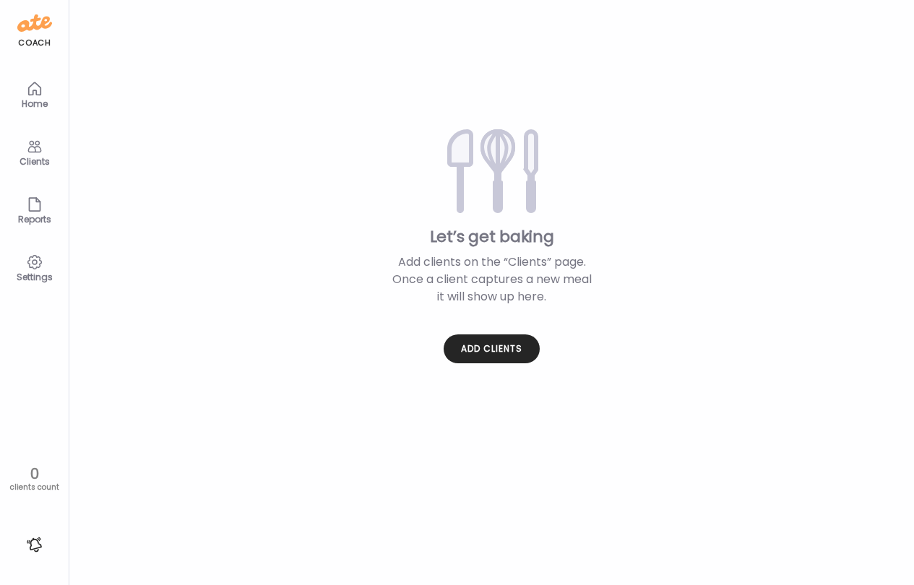
click at [38, 99] on div "Home" at bounding box center [35, 103] width 52 height 9
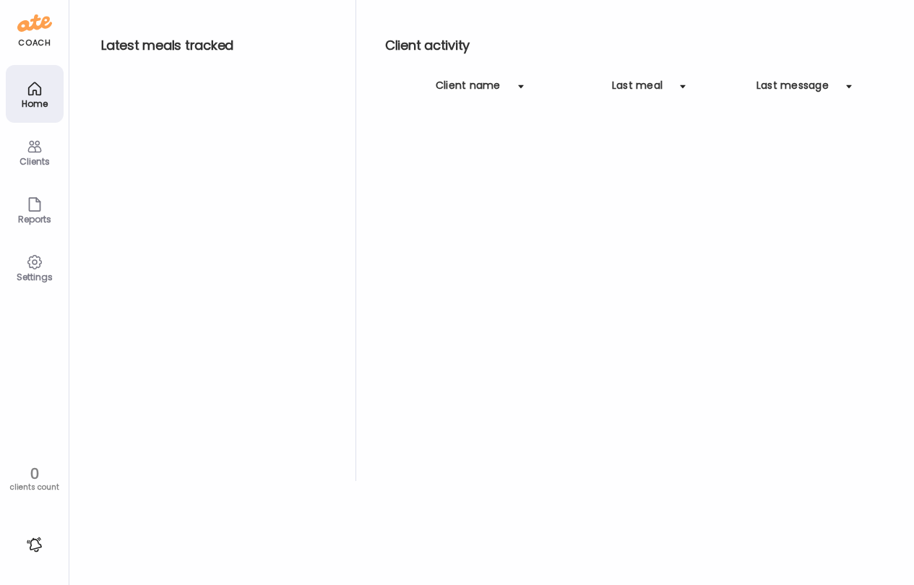
click at [32, 149] on icon at bounding box center [34, 146] width 17 height 17
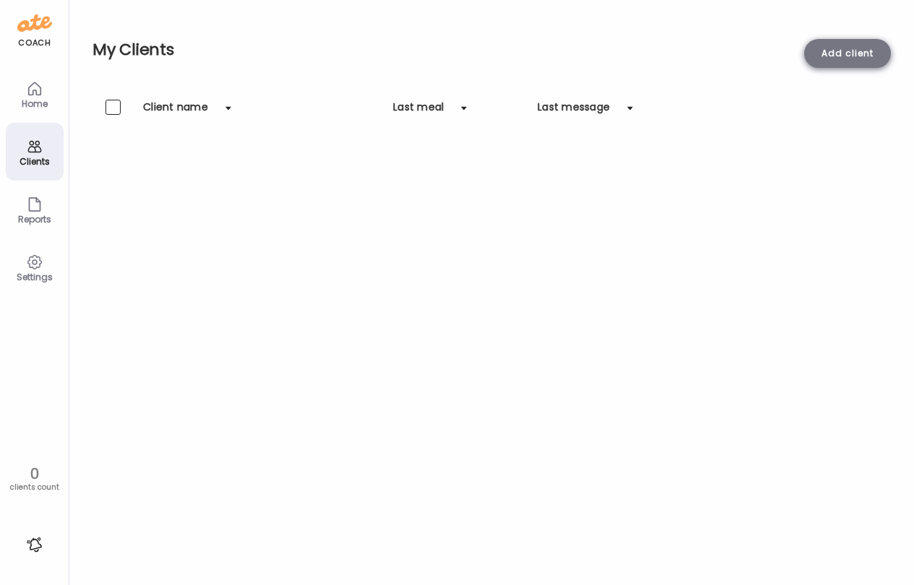
click at [849, 49] on div "Add client" at bounding box center [847, 53] width 87 height 29
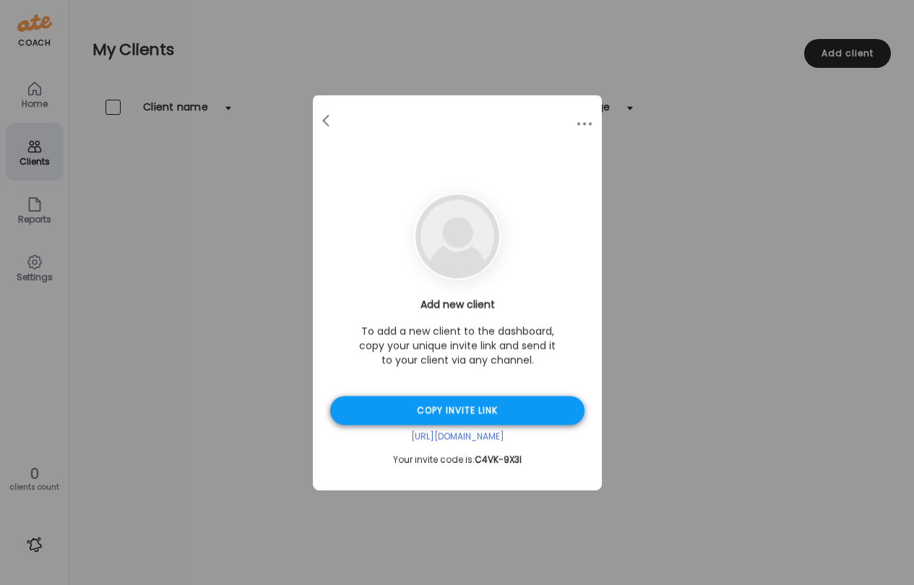
click at [456, 413] on div "Copy invite link" at bounding box center [457, 411] width 254 height 29
